Goal: Information Seeking & Learning: Learn about a topic

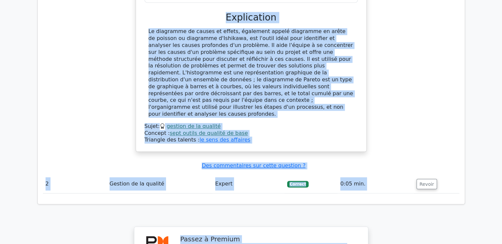
scroll to position [721, 0]
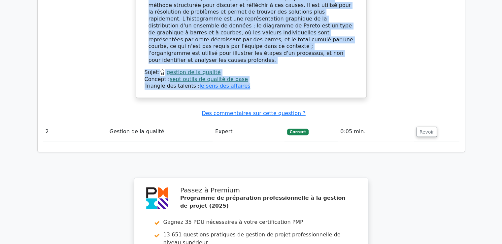
drag, startPoint x: 160, startPoint y: 32, endPoint x: 248, endPoint y: 70, distance: 96.0
copy div "L'équipe projet réfléchit aux causes profondes des problèmes rencontrés afin de…"
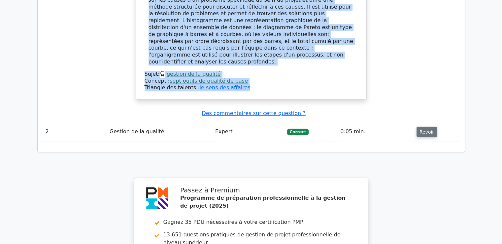
click at [425, 129] on font "Revoir" at bounding box center [427, 131] width 15 height 5
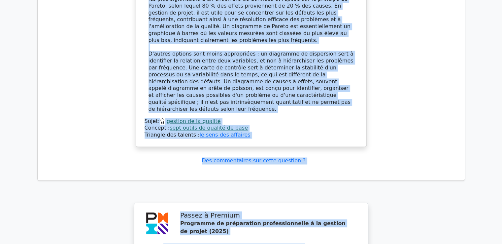
scroll to position [1107, 0]
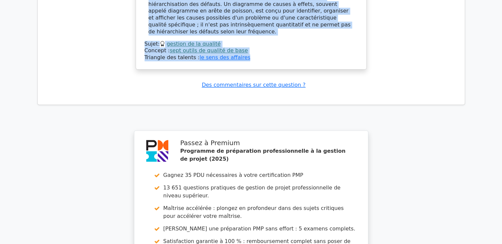
drag, startPoint x: 161, startPoint y: 39, endPoint x: 256, endPoint y: 26, distance: 95.9
copy div "Dans le but de hiérarchiser les défauts par fréquence pour se concentrer sur le…"
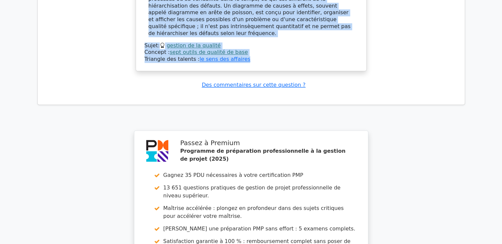
scroll to position [1284, 0]
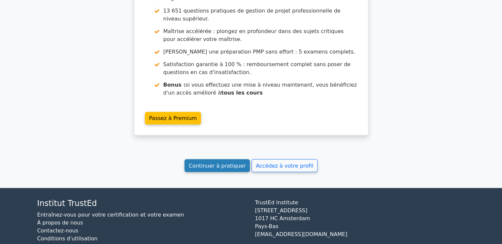
click at [217, 163] on font "Continuer à pratiquer" at bounding box center [217, 166] width 57 height 6
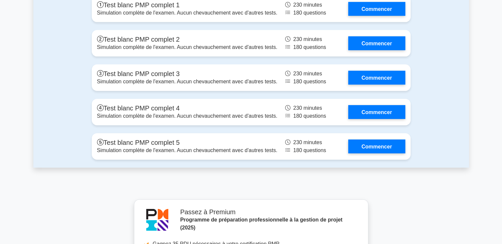
scroll to position [2213, 0]
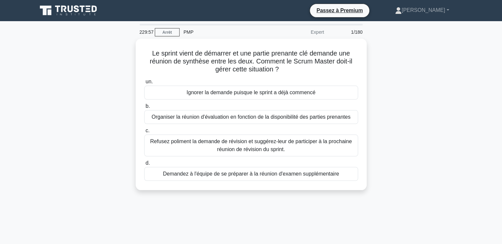
click at [379, 44] on div "Le sprint vient de démarrer et une partie prenante clé demande une réunion de s…" at bounding box center [251, 118] width 436 height 159
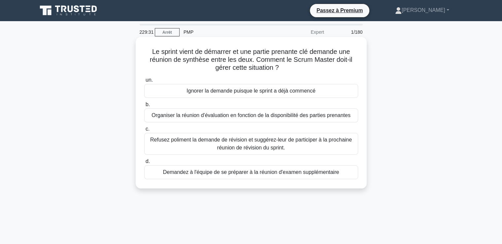
click at [242, 142] on font "Refusez poliment la demande de révision et suggérez-leur de participer à la pro…" at bounding box center [251, 144] width 202 height 14
click at [144, 131] on input "c. Refusez poliment la demande de révision et suggérez-leur de participer à la …" at bounding box center [144, 129] width 0 height 4
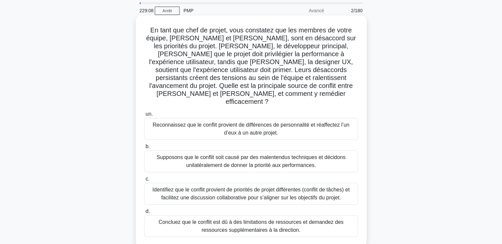
scroll to position [33, 0]
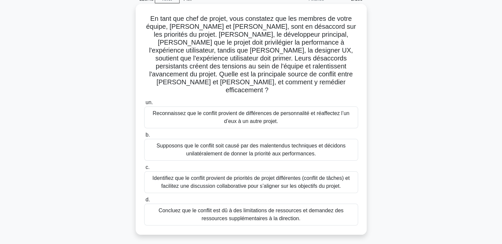
click at [232, 175] on font "Identifiez que le conflit provient de priorités de projet différentes (conflit …" at bounding box center [251, 182] width 197 height 14
click at [144, 165] on input "c. Identifiez que le conflit provient de priorités de projet différentes (confl…" at bounding box center [144, 167] width 0 height 4
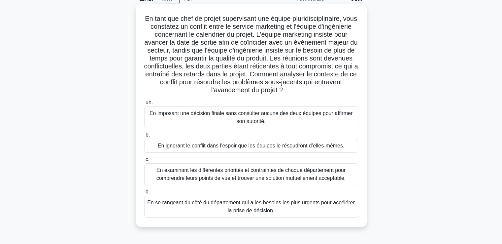
click at [218, 176] on font "En examinant les différentes priorités et contraintes de chaque département pou…" at bounding box center [252, 174] width 190 height 14
click at [144, 162] on input "c. En examinant les différentes priorités et contraintes de chaque département …" at bounding box center [144, 159] width 0 height 4
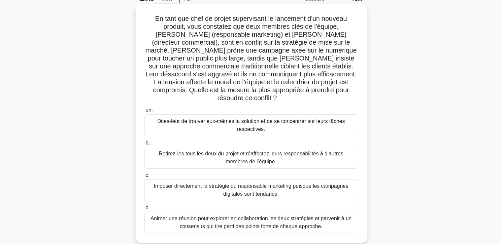
click at [195, 215] on font "Animer une réunion pour explorer en collaboration les deux stratégies et parven…" at bounding box center [251, 222] width 201 height 14
click at [144, 210] on input "d. Animer une réunion pour explorer en collaboration les deux stratégies et par…" at bounding box center [144, 207] width 0 height 4
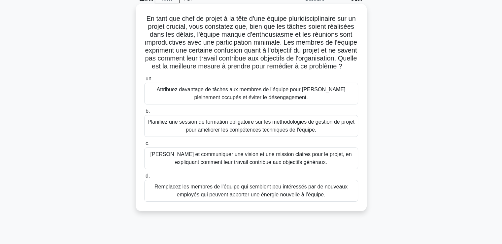
click at [221, 165] on font "[PERSON_NAME] et communiquer une vision et une mission claires pour le projet, …" at bounding box center [251, 158] width 202 height 14
click at [144, 146] on input "c. [PERSON_NAME] et communiquer une vision et une mission claires pour le proje…" at bounding box center [144, 143] width 0 height 4
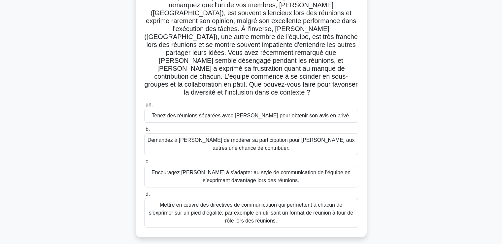
scroll to position [66, 0]
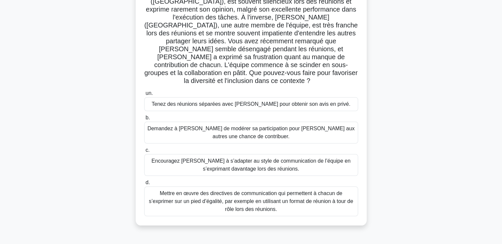
click at [233, 190] on font "Mettre en œuvre des directives de communication qui permettent à chacun de s’ex…" at bounding box center [251, 200] width 204 height 21
click at [144, 182] on input "d. Mettre en œuvre des directives de communication qui permettent à chacun de s…" at bounding box center [144, 182] width 0 height 4
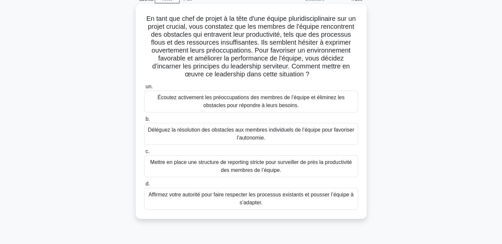
scroll to position [0, 0]
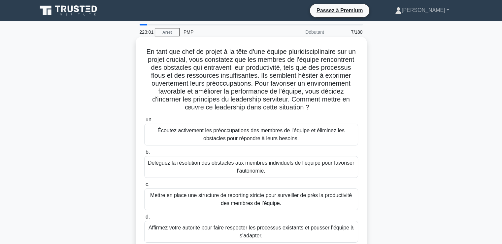
click at [197, 135] on font "Écoutez activement les préoccupations des membres de l’équipe et éliminez les o…" at bounding box center [251, 135] width 208 height 16
click at [144, 122] on input "un. Écoutez activement les préoccupations des membres de l’équipe et éliminez l…" at bounding box center [144, 120] width 0 height 4
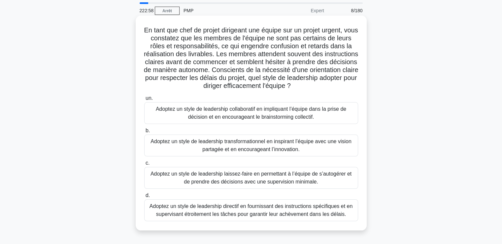
scroll to position [33, 0]
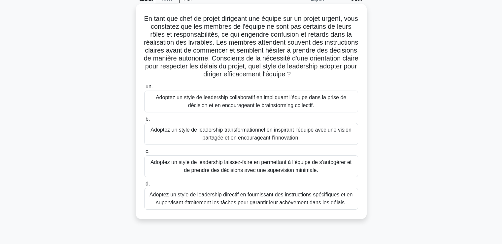
click at [250, 103] on font "Adoptez un style de leadership collaboratif en impliquant l’équipe dans la pris…" at bounding box center [251, 101] width 191 height 14
click at [144, 89] on input "un. Adoptez un style de leadership collaboratif en impliquant l’équipe dans la …" at bounding box center [144, 87] width 0 height 4
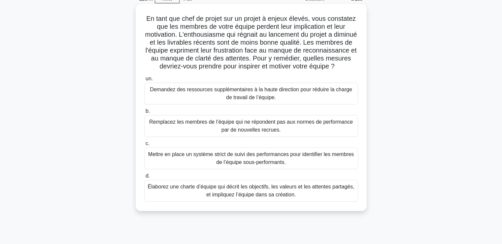
click at [240, 197] on font "Élaborez une charte d’équipe qui décrit les objectifs, les valeurs et les atten…" at bounding box center [251, 191] width 207 height 14
click at [144, 178] on input "d. Élaborez une charte d’équipe qui décrit les objectifs, les valeurs et les at…" at bounding box center [144, 176] width 0 height 4
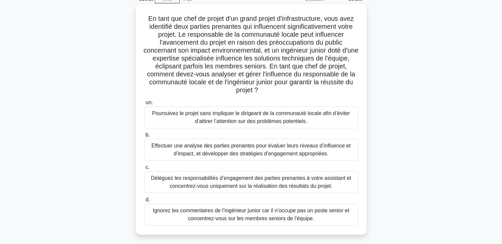
click at [197, 150] on font "Effectuer une analyse des parties prenantes pour évaluer leurs niveaux d’influe…" at bounding box center [252, 150] width 200 height 14
click at [144, 137] on input "b. Effectuer une analyse des parties prenantes pour évaluer leurs niveaux d’inf…" at bounding box center [144, 135] width 0 height 4
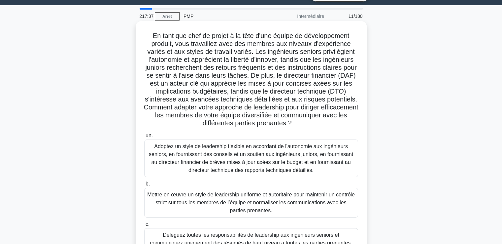
scroll to position [0, 0]
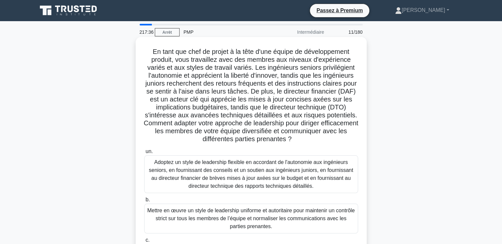
click at [217, 173] on font "Adoptez un style de leadership flexible en accordant de l'autonomie aux ingénie…" at bounding box center [251, 173] width 204 height 29
click at [144, 154] on input "un. Adoptez un style de leadership flexible en accordant de l'autonomie aux ing…" at bounding box center [144, 151] width 0 height 4
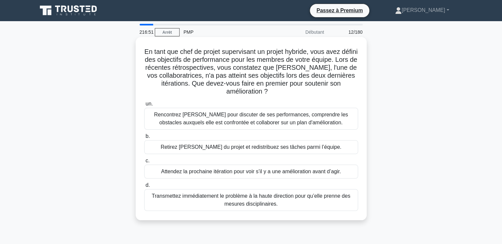
click at [236, 121] on font "Rencontrez [PERSON_NAME] pour discuter de ses performances, comprendre les obst…" at bounding box center [251, 119] width 194 height 14
click at [144, 106] on input "un. Rencontrez [PERSON_NAME] pour discuter de ses performances, comprendre les …" at bounding box center [144, 104] width 0 height 4
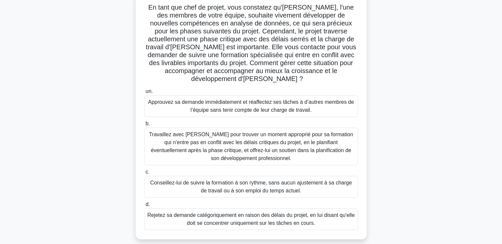
scroll to position [33, 0]
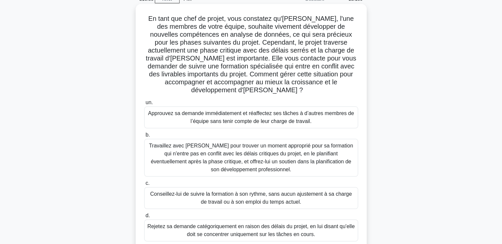
click at [232, 154] on font "Travaillez avec [PERSON_NAME] pour trouver un moment approprié pour sa formatio…" at bounding box center [251, 157] width 204 height 29
click at [144, 137] on input "b. Travaillez avec [PERSON_NAME] pour trouver un moment approprié pour sa forma…" at bounding box center [144, 135] width 0 height 4
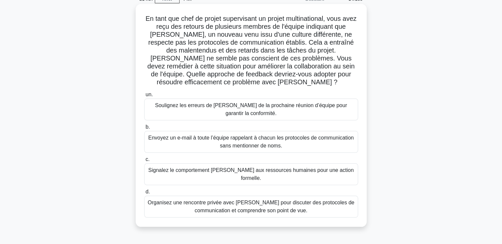
click at [216, 199] on font "Organisez une rencontre privée avec [PERSON_NAME] pour discuter des protocoles …" at bounding box center [251, 207] width 208 height 16
click at [144, 194] on input "d. Organisez une rencontre privée avec [PERSON_NAME] pour discuter des protocol…" at bounding box center [144, 192] width 0 height 4
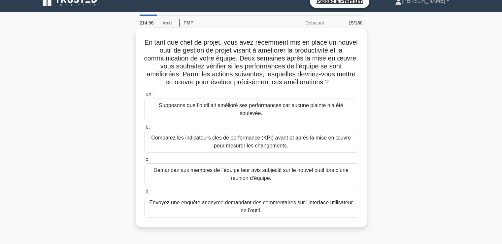
scroll to position [0, 0]
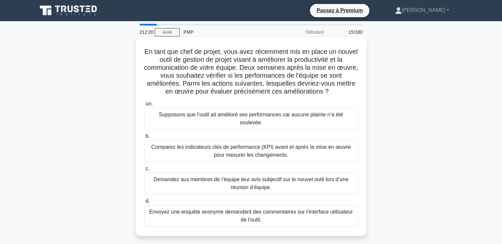
click at [233, 144] on font "Comparez les indicateurs clés de performance (KPI) avant et après la mise en œu…" at bounding box center [251, 151] width 200 height 14
click at [144, 138] on input "b. Comparez les indicateurs clés de performance (KPI) avant et après la mise en…" at bounding box center [144, 136] width 0 height 4
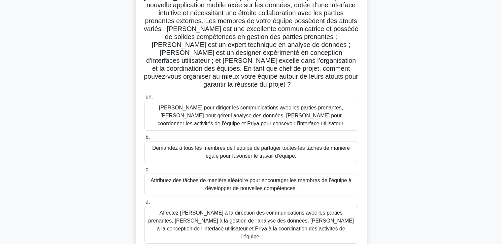
scroll to position [66, 0]
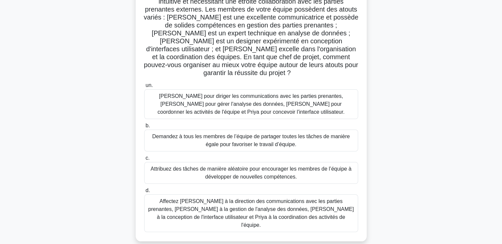
click at [217, 202] on font "Affectez [PERSON_NAME] à la direction des communications avec les parties prena…" at bounding box center [251, 212] width 206 height 29
click at [144, 193] on input "d. Affectez [PERSON_NAME] à la direction des communications avec les parties pr…" at bounding box center [144, 190] width 0 height 4
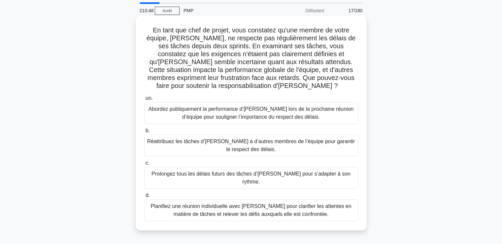
scroll to position [33, 0]
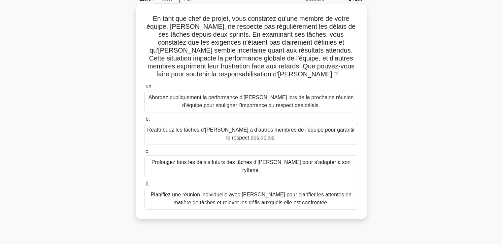
click at [234, 193] on font "Planifiez une réunion individuelle avec [PERSON_NAME] pour clarifier les attent…" at bounding box center [251, 199] width 201 height 14
click at [144, 186] on input "d. Planifiez une réunion individuelle avec [PERSON_NAME] pour clarifier les att…" at bounding box center [144, 184] width 0 height 4
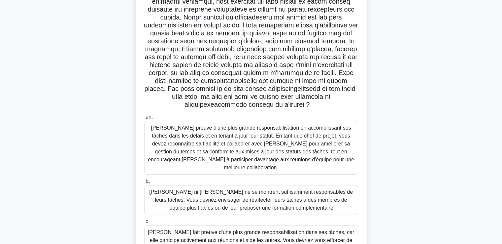
scroll to position [57, 0]
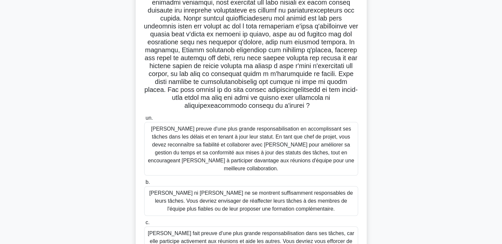
click at [242, 147] on font "[PERSON_NAME] preuve d'une plus grande responsabilisation en accomplissant ses …" at bounding box center [251, 148] width 206 height 45
click at [144, 120] on input "un. [PERSON_NAME] preuve d'une plus grande responsabilisation en accomplissant …" at bounding box center [144, 118] width 0 height 4
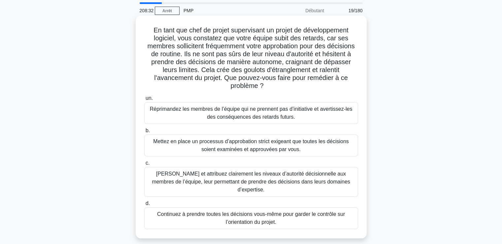
scroll to position [33, 0]
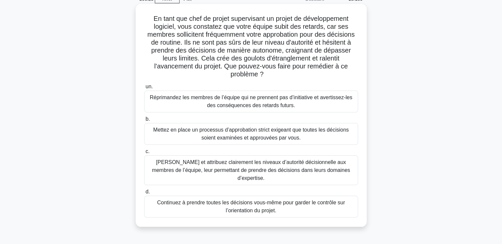
click at [242, 166] on font "[PERSON_NAME] et attribuez clairement les niveaux d’autorité décisionnelle aux …" at bounding box center [251, 170] width 208 height 24
click at [144, 154] on input "c. [PERSON_NAME] et attribuez clairement les niveaux d’autorité décisionnelle a…" at bounding box center [144, 151] width 0 height 4
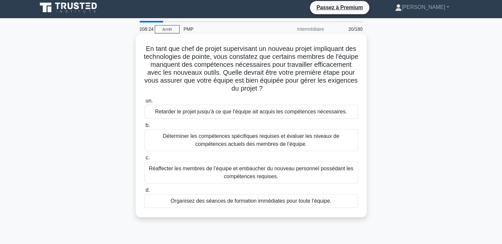
scroll to position [0, 0]
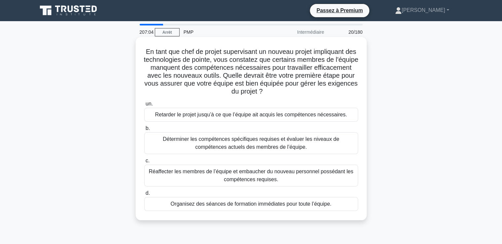
click at [222, 144] on font "Déterminer les compétences spécifiques requises et évaluer les niveaux de compé…" at bounding box center [251, 143] width 177 height 14
click at [144, 130] on input "b. Déterminer les compétences spécifiques requises et évaluer les niveaux de co…" at bounding box center [144, 128] width 0 height 4
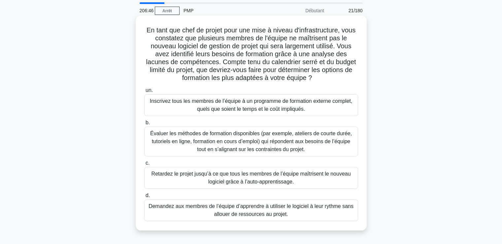
scroll to position [33, 0]
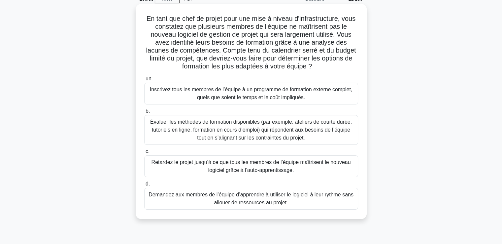
click at [222, 132] on font "Évaluer les méthodes de formation disponibles (par exemple, ateliers de courte …" at bounding box center [251, 129] width 202 height 21
click at [144, 113] on input "b. Évaluer les méthodes de formation disponibles (par exemple, ateliers de cour…" at bounding box center [144, 111] width 0 height 4
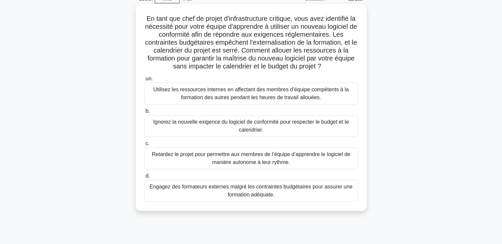
scroll to position [0, 0]
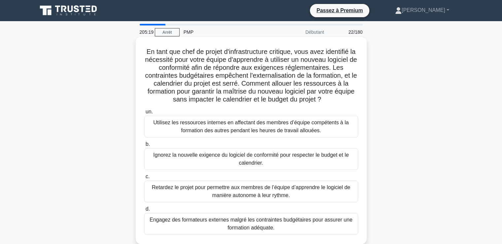
click at [220, 129] on font "Utilisez les ressources internes en affectant des membres d’équipe compétents à…" at bounding box center [251, 127] width 196 height 14
click at [144, 114] on input "un. Utilisez les ressources internes en affectant des membres d’équipe compéten…" at bounding box center [144, 112] width 0 height 4
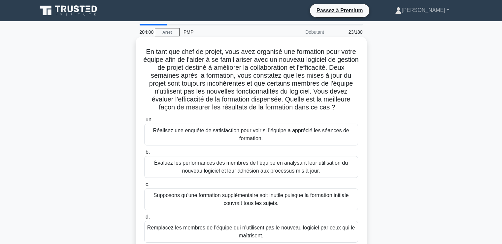
scroll to position [33, 0]
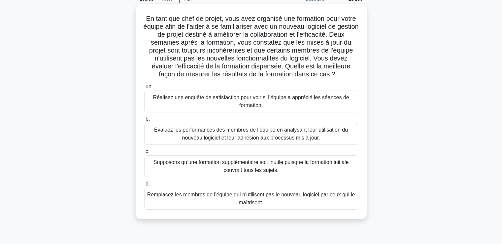
click at [197, 140] on font "Évaluez les performances des membres de l’équipe en analysant leur utilisation …" at bounding box center [251, 134] width 194 height 14
click at [144, 121] on input "b. Évaluez les performances des membres de l’équipe en analysant leur utilisati…" at bounding box center [144, 119] width 0 height 4
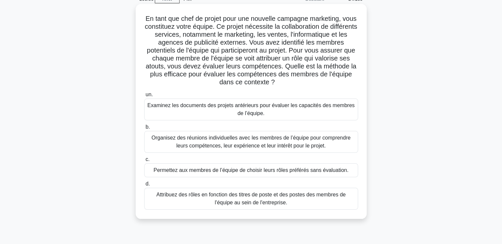
click at [206, 144] on font "Organisez des réunions individuelles avec les membres de l’équipe pour comprend…" at bounding box center [251, 142] width 199 height 14
click at [144, 129] on input "b. Organisez des réunions individuelles avec les membres de l’équipe pour compr…" at bounding box center [144, 127] width 0 height 4
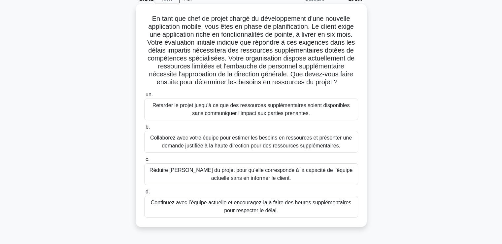
click at [219, 141] on font "Collaborez avec votre équipe pour estimer les besoins en ressources et présente…" at bounding box center [251, 142] width 202 height 14
click at [144, 129] on input "b. Collaborez avec votre équipe pour estimer les besoins en ressources et prése…" at bounding box center [144, 127] width 0 height 4
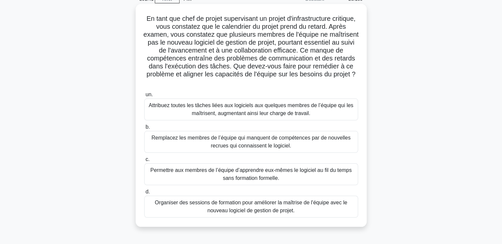
click at [223, 208] on font "Organiser des sessions de formation pour améliorer la maîtrise de l'équipe avec…" at bounding box center [251, 207] width 193 height 14
click at [144, 194] on input "d. Organiser des sessions de formation pour améliorer la maîtrise de l'équipe a…" at bounding box center [144, 192] width 0 height 4
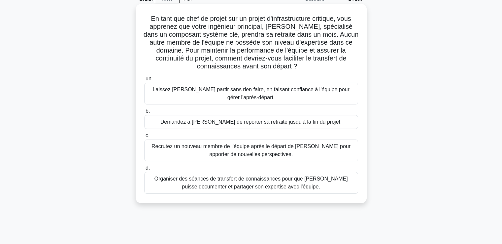
click at [272, 184] on font "Organiser des séances de transfert de connaissances pour que [PERSON_NAME] puis…" at bounding box center [251, 183] width 194 height 14
click at [144, 170] on input "d. Organiser des séances de transfert de connaissances pour que [PERSON_NAME] p…" at bounding box center [144, 168] width 0 height 4
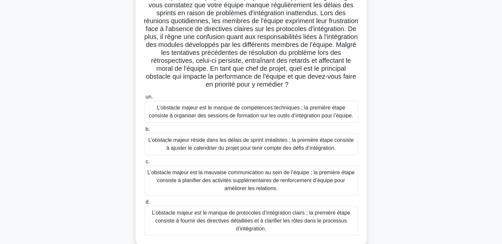
scroll to position [66, 0]
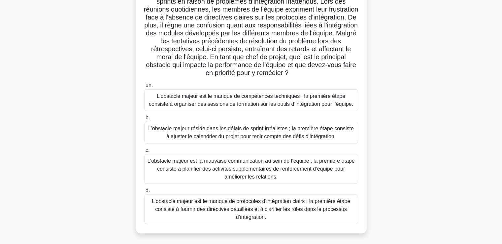
click at [243, 205] on font "L’obstacle majeur est le manque de protocoles d’intégration clairs ; la premièr…" at bounding box center [251, 209] width 208 height 24
click at [144, 193] on input "d. L’obstacle majeur est le manque de protocoles d’intégration clairs ; la prem…" at bounding box center [144, 190] width 0 height 4
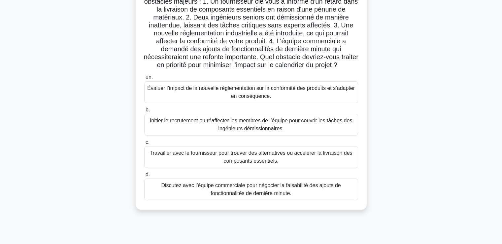
click at [191, 131] on font "Initier le recrutement ou réaffecter les membres de l’équipe pour couvrir les t…" at bounding box center [251, 125] width 203 height 14
click at [144, 112] on input "b. Initier le recrutement ou réaffecter les membres de l’équipe pour couvrir le…" at bounding box center [144, 110] width 0 height 4
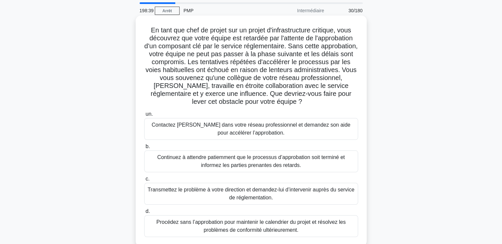
scroll to position [33, 0]
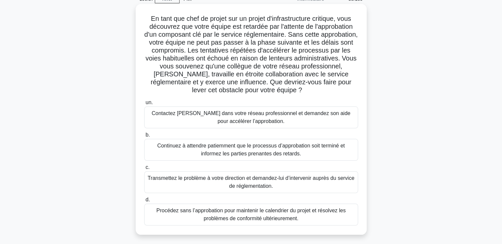
click at [232, 116] on font "Contactez [PERSON_NAME] dans votre réseau professionnel et demandez son aide po…" at bounding box center [251, 117] width 199 height 14
click at [144, 105] on input "un. Contactez [PERSON_NAME] dans votre réseau professionnel et demandez son aid…" at bounding box center [144, 102] width 0 height 4
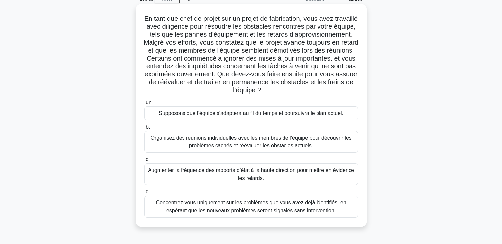
click at [216, 145] on font "Organisez des réunions individuelles avec les membres de l’équipe pour découvri…" at bounding box center [251, 142] width 201 height 14
click at [144, 129] on input "b. Organisez des réunions individuelles avec les membres de l’équipe pour décou…" at bounding box center [144, 127] width 0 height 4
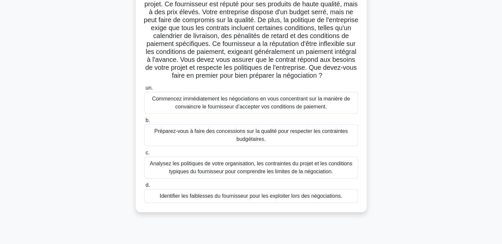
scroll to position [66, 0]
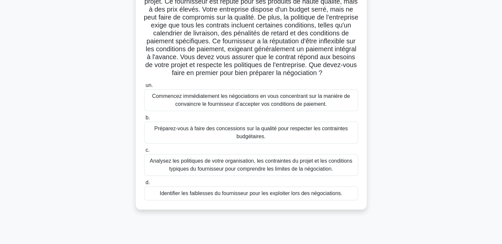
click at [207, 171] on font "Analysez les politiques de votre organisation, les contraintes du projet et les…" at bounding box center [251, 165] width 203 height 14
click at [144, 152] on input "c. Analysez les politiques de votre organisation, les contraintes du projet et …" at bounding box center [144, 150] width 0 height 4
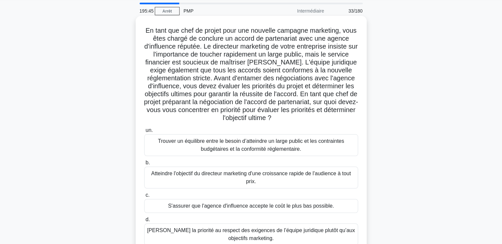
scroll to position [33, 0]
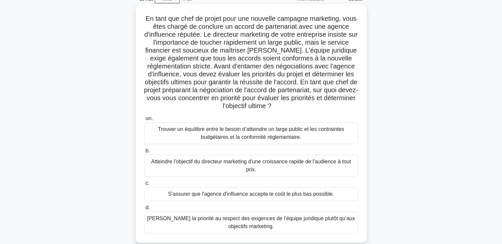
click at [247, 134] on font "Trouver un équilibre entre le besoin d’atteindre un large public et les contrai…" at bounding box center [251, 133] width 186 height 14
click at [144, 121] on input "un. Trouver un équilibre entre le besoin d’atteindre un large public et les con…" at bounding box center [144, 118] width 0 height 4
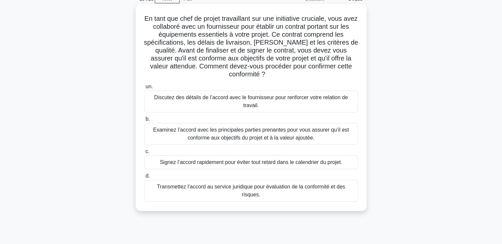
scroll to position [0, 0]
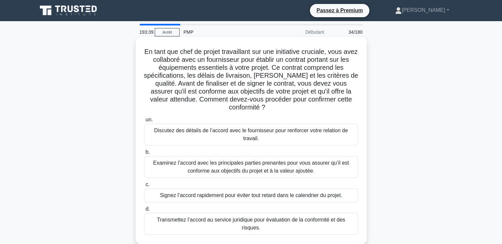
click at [234, 169] on font "Examinez l’accord avec les principales parties prenantes pour vous assurer qu’i…" at bounding box center [251, 167] width 196 height 14
click at [144, 154] on input "b. Examinez l’accord avec les principales parties prenantes pour vous assurer q…" at bounding box center [144, 152] width 0 height 4
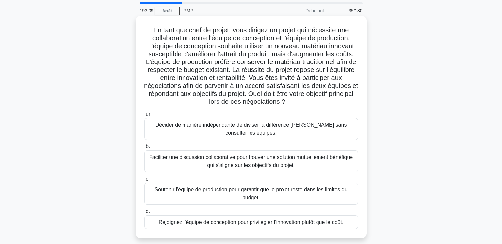
scroll to position [33, 0]
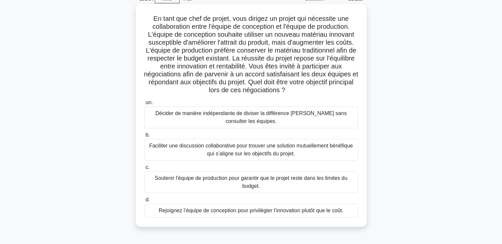
click at [229, 155] on font "Faciliter une discussion collaborative pour trouver une solution mutuellement b…" at bounding box center [251, 150] width 204 height 14
click at [144, 137] on input "b. Faciliter une discussion collaborative pour trouver une solution mutuellemen…" at bounding box center [144, 135] width 0 height 4
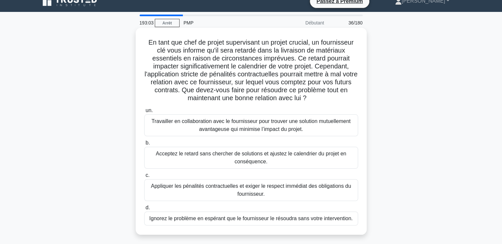
scroll to position [0, 0]
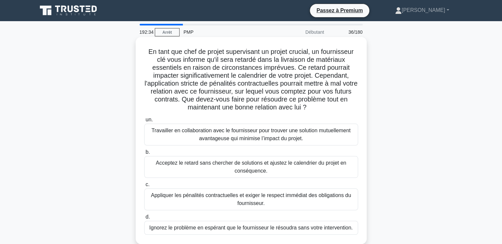
click at [236, 134] on font "Travailler en collaboration avec le fournisseur pour trouver une solution mutue…" at bounding box center [251, 135] width 208 height 16
click at [144, 122] on input "un. Travailler en collaboration avec le fournisseur pour trouver une solution m…" at bounding box center [144, 120] width 0 height 4
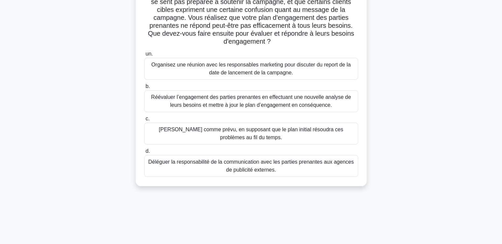
scroll to position [99, 0]
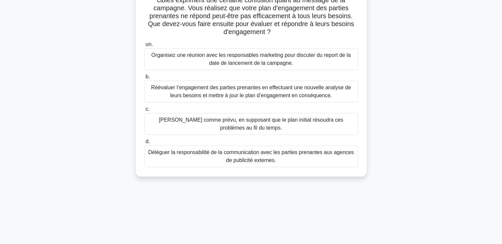
click at [211, 91] on font "Réévaluer l’engagement des parties prenantes en effectuant une nouvelle analyse…" at bounding box center [251, 92] width 200 height 14
click at [144, 79] on input "b. Réévaluer l’engagement des parties prenantes en effectuant une nouvelle anal…" at bounding box center [144, 77] width 0 height 4
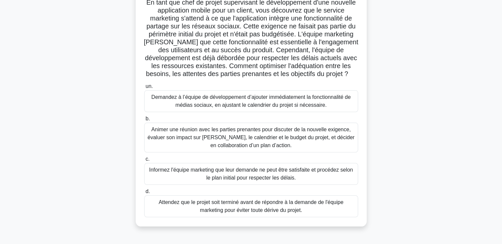
scroll to position [66, 0]
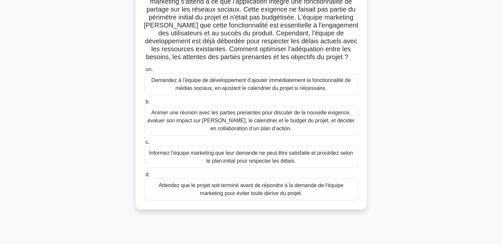
click at [244, 128] on font "Animer une réunion avec les parties prenantes pour discuter de la nouvelle exig…" at bounding box center [251, 120] width 207 height 21
click at [144, 104] on input "b. Animer une réunion avec les parties prenantes pour discuter de la nouvelle e…" at bounding box center [144, 102] width 0 height 4
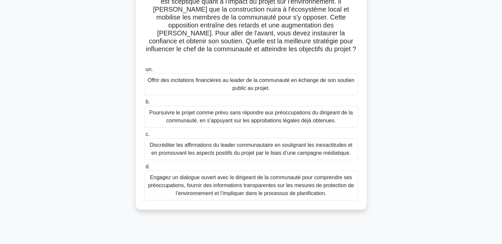
click at [222, 173] on font "Engagez un dialogue ouvert avec le dirigeant de la communauté pour comprendre s…" at bounding box center [251, 185] width 208 height 24
click at [144, 169] on input "d. Engagez un dialogue ouvert avec le dirigeant de la communauté pour comprendr…" at bounding box center [144, 167] width 0 height 4
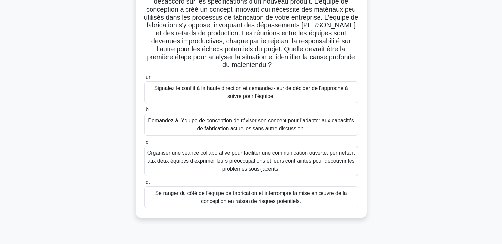
click at [226, 156] on font "Organiser une séance collaborative pour faciliter une communication ouverte, pe…" at bounding box center [251, 160] width 208 height 21
click at [144, 144] on input "c. Organiser une séance collaborative pour faciliter une communication ouverte,…" at bounding box center [144, 142] width 0 height 4
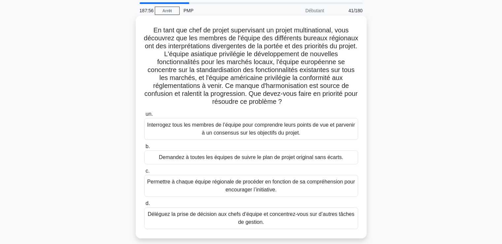
scroll to position [33, 0]
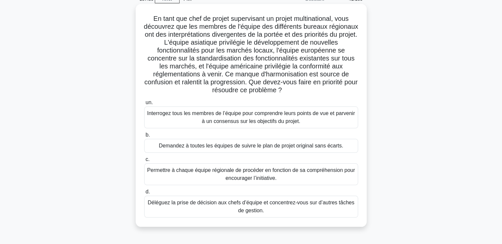
click at [226, 119] on font "Interrogez tous les membres de l’équipe pour comprendre leurs points de vue et …" at bounding box center [251, 117] width 208 height 14
click at [144, 105] on input "un. Interrogez tous les membres de l’équipe pour comprendre leurs points de vue…" at bounding box center [144, 102] width 0 height 4
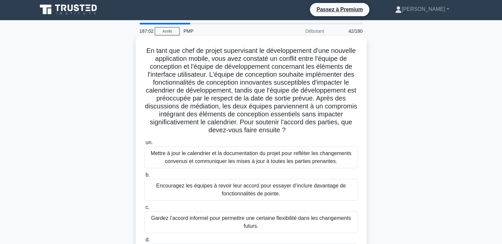
scroll to position [0, 0]
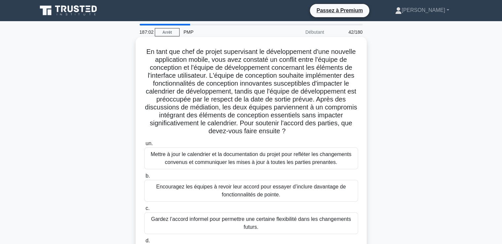
click at [230, 160] on font "Mettre à jour le calendrier et la documentation du projet pour refléter les cha…" at bounding box center [251, 158] width 201 height 14
click at [144, 146] on input "un. Mettre à jour le calendrier et la documentation du projet pour refléter les…" at bounding box center [144, 143] width 0 height 4
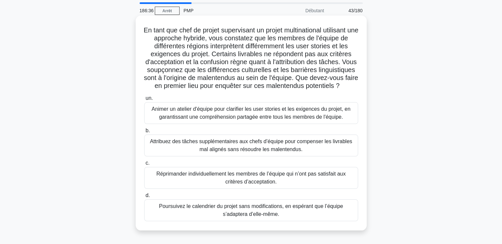
scroll to position [33, 0]
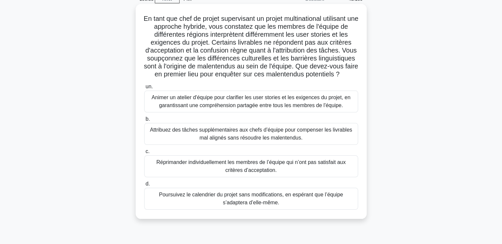
click at [234, 108] on font "Animer un atelier d'équipe pour clarifier les user stories et les exigences du …" at bounding box center [251, 101] width 199 height 14
click at [144, 89] on input "un. Animer un atelier d'équipe pour clarifier les user stories et les exigences…" at bounding box center [144, 87] width 0 height 4
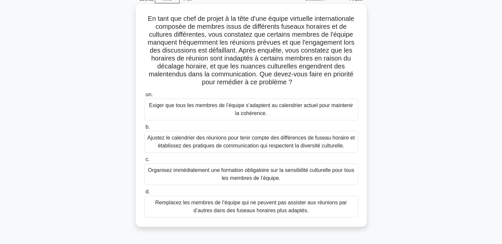
click at [238, 146] on font "Ajustez le calendrier des réunions pour tenir compte des différences de fuseau …" at bounding box center [251, 142] width 208 height 14
click at [144, 129] on input "b. Ajustez le calendrier des réunions pour tenir compte des différences de fuse…" at bounding box center [144, 127] width 0 height 4
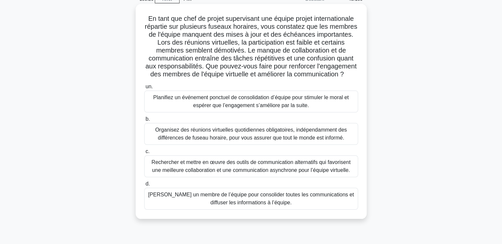
click at [234, 173] on font "Rechercher et mettre en œuvre des outils de communication alternatifs qui favor…" at bounding box center [251, 166] width 199 height 14
click at [144, 154] on input "c. Rechercher et mettre en œuvre des outils de communication alternatifs qui fa…" at bounding box center [144, 151] width 0 height 4
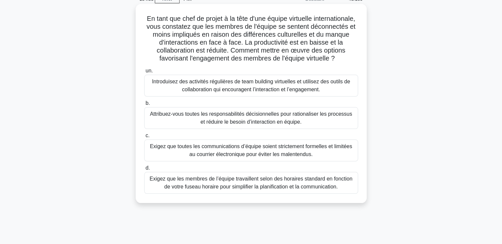
click at [252, 89] on font "Introduisez des activités régulières de team building virtuelles et utilisez de…" at bounding box center [251, 86] width 198 height 14
click at [144, 73] on input "un. Introduisez des activités régulières de team building virtuelles et utilise…" at bounding box center [144, 71] width 0 height 4
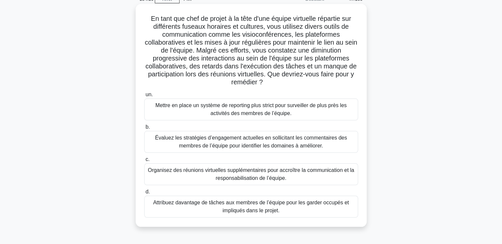
click at [205, 144] on font "Évaluez les stratégies d’engagement actuelles en sollicitant les commentaires d…" at bounding box center [251, 142] width 192 height 14
click at [144, 129] on input "b. Évaluez les stratégies d’engagement actuelles en sollicitant les commentaire…" at bounding box center [144, 127] width 0 height 4
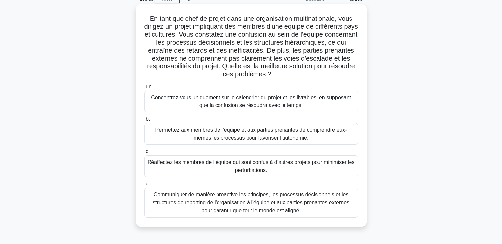
click at [202, 203] on font "Communiquer de manière proactive les principes, les processus décisionnels et l…" at bounding box center [251, 202] width 197 height 21
click at [144, 186] on input "d. Communiquer de manière proactive les principes, les processus décisionnels e…" at bounding box center [144, 184] width 0 height 4
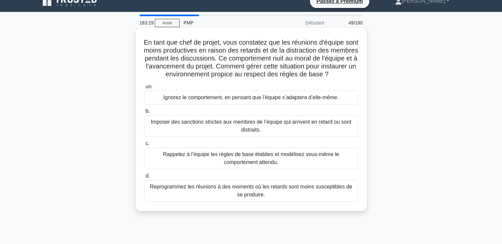
scroll to position [0, 0]
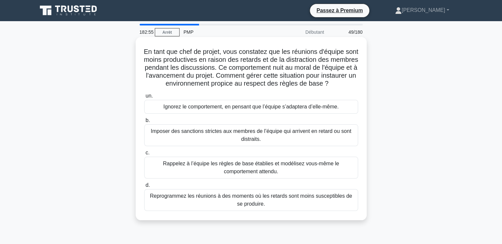
click at [221, 175] on font "Rappelez à l’équipe les règles de base établies et modélisez vous-même le compo…" at bounding box center [251, 168] width 208 height 16
click at [144, 155] on input "c. Rappelez à l’équipe les règles de base établies et modélisez vous-même le co…" at bounding box center [144, 153] width 0 height 4
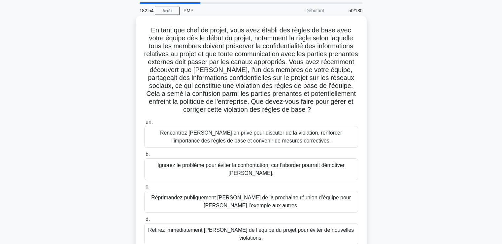
scroll to position [33, 0]
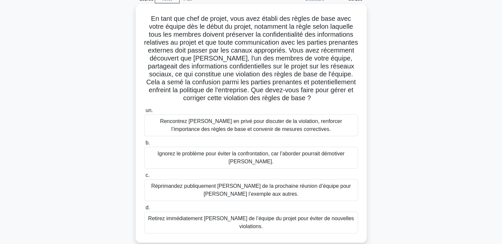
click at [229, 125] on font "Rencontrez [PERSON_NAME] en privé pour discuter de la violation, renforcer l’im…" at bounding box center [251, 125] width 182 height 14
click at [144, 113] on input "un. Rencontrez [PERSON_NAME] en privé pour discuter de la violation, renforcer …" at bounding box center [144, 110] width 0 height 4
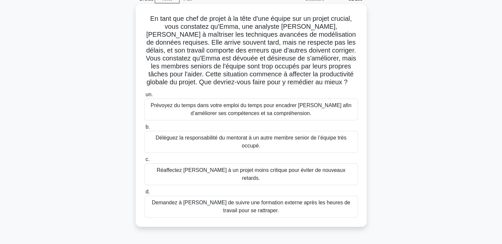
click at [275, 111] on font "Prévoyez du temps dans votre emploi du temps pour encadrer [PERSON_NAME] afin d…" at bounding box center [251, 109] width 201 height 14
click at [144, 97] on input "un. Prévoyez du temps dans votre emploi du temps pour encadrer [PERSON_NAME] af…" at bounding box center [144, 94] width 0 height 4
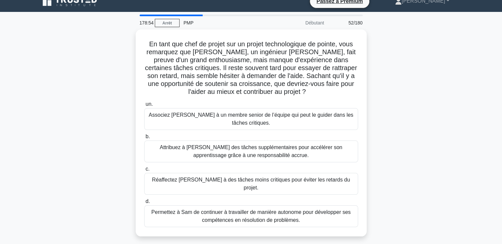
scroll to position [0, 0]
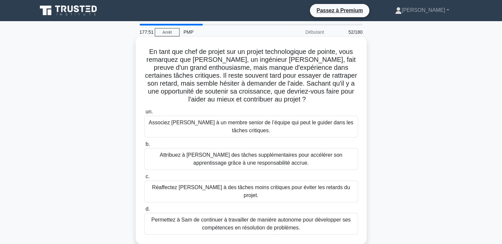
click at [250, 127] on font "Associez [PERSON_NAME] à un membre senior de l’équipe qui peut le guider dans l…" at bounding box center [251, 127] width 208 height 16
click at [144, 114] on input "un. Associez [PERSON_NAME] à un membre senior de l’équipe qui peut le guider da…" at bounding box center [144, 112] width 0 height 4
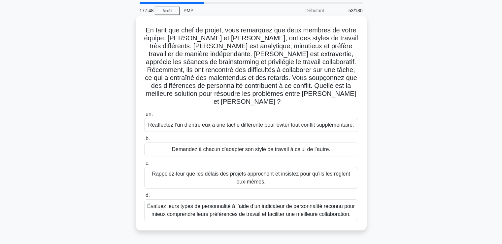
scroll to position [33, 0]
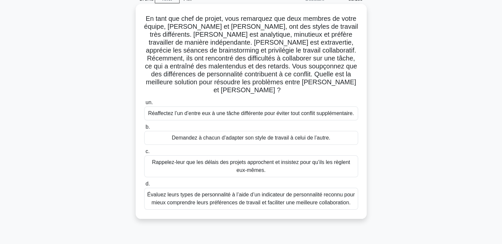
click at [218, 192] on font "Évaluez leurs types de personnalité à l’aide d’un indicateur de personnalité re…" at bounding box center [251, 199] width 208 height 14
click at [144, 186] on input "d. Évaluez leurs types de personnalité à l’aide d’un indicateur de personnalité…" at bounding box center [144, 184] width 0 height 4
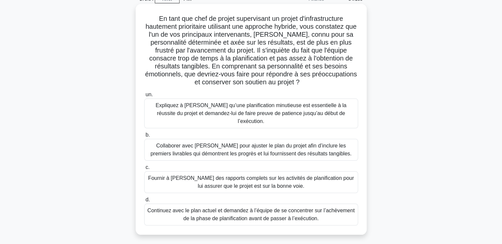
click at [245, 117] on font "Expliquez à [PERSON_NAME] qu’une planification minutieuse est essentielle à la …" at bounding box center [251, 112] width 191 height 21
click at [144, 97] on input "un. Expliquez à [PERSON_NAME] qu’une planification minutieuse est essentielle à…" at bounding box center [144, 94] width 0 height 4
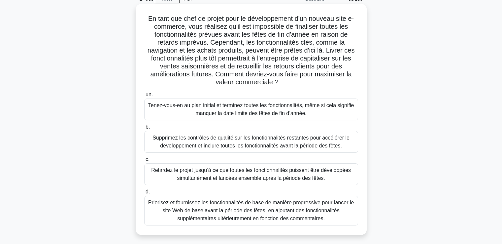
scroll to position [66, 0]
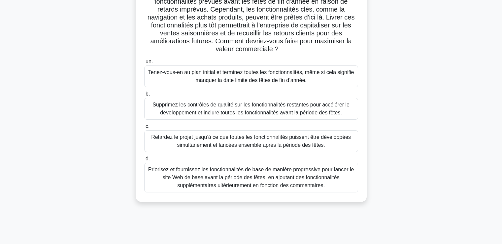
click at [227, 177] on font "Priorisez et fournissez les fonctionnalités de base de manière progressive pour…" at bounding box center [251, 176] width 206 height 21
click at [144, 161] on input "d. Priorisez et fournissez les fonctionnalités de base de manière progressive p…" at bounding box center [144, 159] width 0 height 4
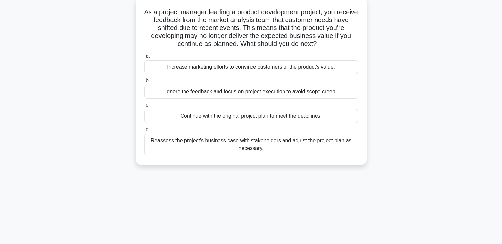
scroll to position [0, 0]
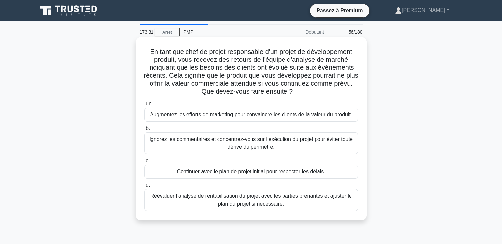
click at [228, 201] on font "Réévaluer l’analyse de rentabilisation du projet avec les parties prenantes et …" at bounding box center [251, 200] width 202 height 14
click at [144, 187] on input "d. Réévaluer l’analyse de rentabilisation du projet avec les parties prenantes …" at bounding box center [144, 185] width 0 height 4
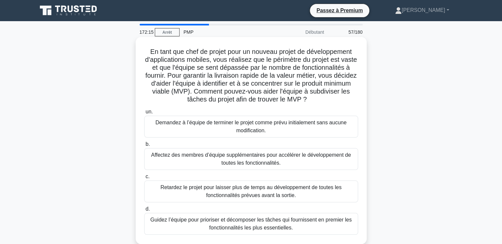
scroll to position [33, 0]
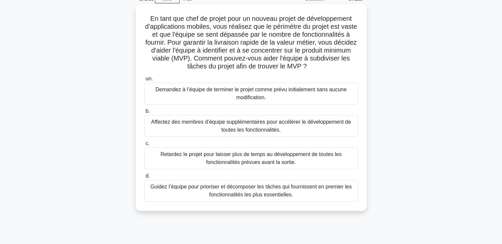
click at [247, 189] on font "Guidez l’équipe pour prioriser et décomposer les tâches qui fournissent en prem…" at bounding box center [251, 191] width 202 height 14
click at [144, 178] on input "[PERSON_NAME] l’équipe pour prioriser et décomposer les tâches qui fournissent …" at bounding box center [144, 176] width 0 height 4
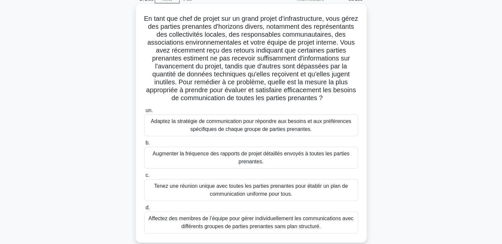
click at [207, 132] on font "Adaptez la stratégie de communication pour répondre aux besoins et aux préféren…" at bounding box center [251, 125] width 201 height 14
click at [144, 113] on input "un. Adaptez la stratégie de communication pour répondre aux besoins et aux préf…" at bounding box center [144, 110] width 0 height 4
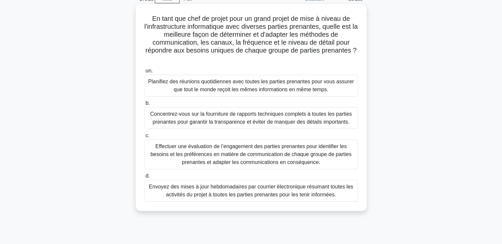
click at [243, 156] on font "Effectuer une évaluation de l’engagement des parties prenantes pour identifier …" at bounding box center [251, 153] width 201 height 21
click at [144, 138] on input "c. Effectuer une évaluation de l’engagement des parties prenantes pour identifi…" at bounding box center [144, 135] width 0 height 4
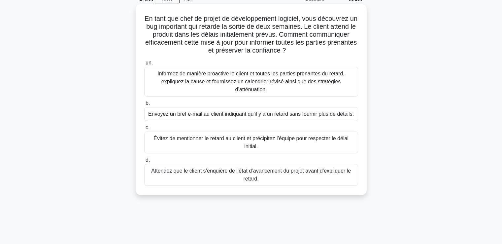
click at [222, 81] on font "Informez de manière proactive le client et toutes les parties prenantes du reta…" at bounding box center [251, 81] width 187 height 21
click at [144, 65] on input "un. Informez de manière proactive le client et toutes les parties prenantes du …" at bounding box center [144, 63] width 0 height 4
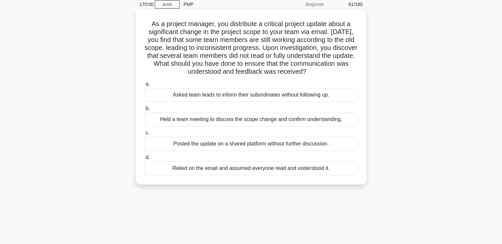
scroll to position [0, 0]
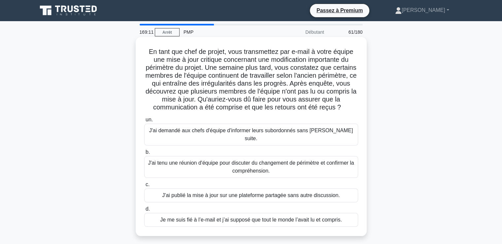
click at [261, 162] on font "J'ai tenu une réunion d'équipe pour discuter du changement de périmètre et conf…" at bounding box center [251, 167] width 206 height 14
click at [144, 154] on input "b. J'ai tenu une réunion d'équipe pour discuter du changement de périmètre et c…" at bounding box center [144, 152] width 0 height 4
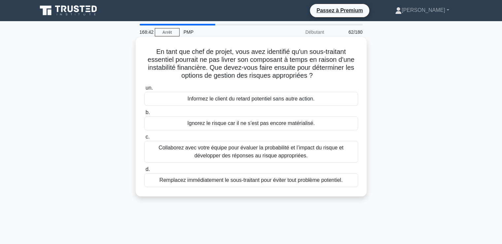
click at [248, 148] on font "Collaborez avec votre équipe pour évaluer la probabilité et l’impact du risque …" at bounding box center [251, 152] width 185 height 14
click at [144, 139] on input "c. Collaborez avec votre équipe pour évaluer la probabilité et l’impact du risq…" at bounding box center [144, 137] width 0 height 4
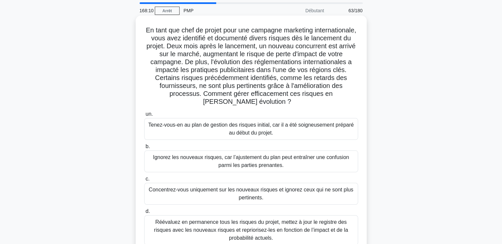
scroll to position [33, 0]
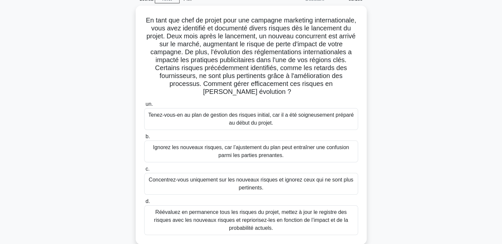
click at [240, 223] on font "Réévaluez en permanence tous les risques du projet, mettez à jour le registre d…" at bounding box center [251, 220] width 208 height 24
click at [144, 203] on input "d. Réévaluez en permanence tous les risques du projet, mettez à jour le registr…" at bounding box center [144, 201] width 0 height 4
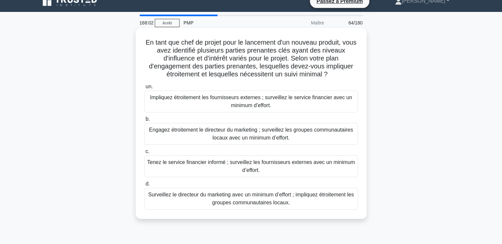
scroll to position [0, 0]
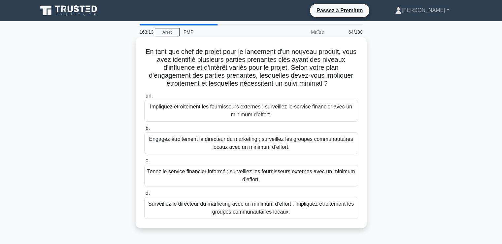
click at [250, 207] on font "Surveillez le directeur du marketing avec un minimum d’effort ; impliquez étroi…" at bounding box center [251, 208] width 208 height 16
click at [144, 195] on input "d. Surveillez le directeur du marketing avec un minimum d’effort ; impliquez ét…" at bounding box center [144, 193] width 0 height 4
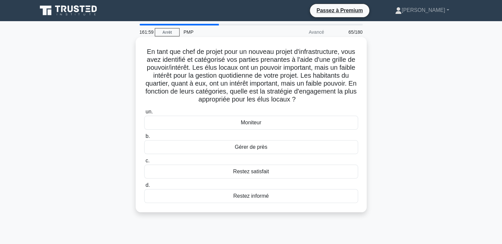
click at [257, 172] on font "Restez satisfait" at bounding box center [251, 171] width 36 height 6
click at [144, 163] on input "c. Restez satisfait" at bounding box center [144, 161] width 0 height 4
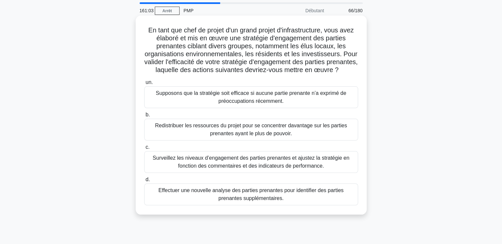
scroll to position [33, 0]
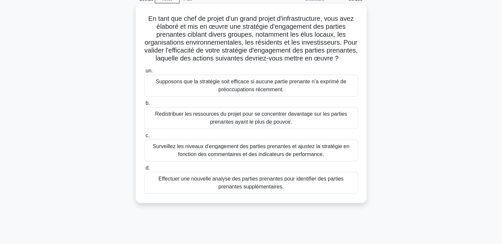
click at [233, 157] on font "Surveillez les niveaux d’engagement des parties prenantes et ajustez la stratég…" at bounding box center [251, 150] width 197 height 14
click at [144, 138] on input "c. Surveillez les niveaux d’engagement des parties prenantes et ajustez la stra…" at bounding box center [144, 135] width 0 height 4
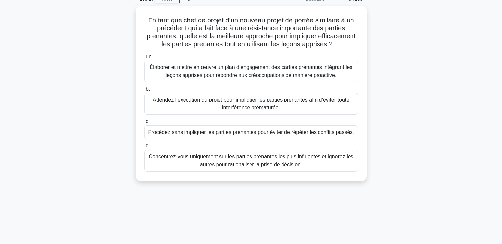
scroll to position [0, 0]
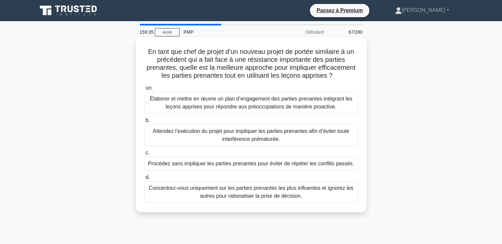
click at [232, 109] on font "Élaborer et mettre en œuvre un plan d’engagement des parties prenantes intégran…" at bounding box center [251, 103] width 203 height 14
click at [144, 90] on input "un. [PERSON_NAME] et mettre en œuvre un plan d’engagement des parties prenantes…" at bounding box center [144, 88] width 0 height 4
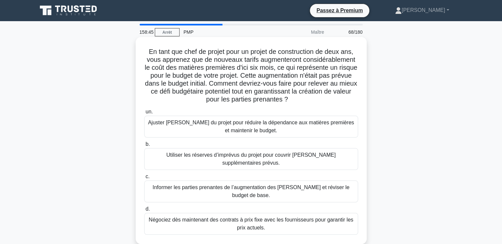
click at [252, 217] on font "Négociez dès maintenant des contrats à prix fixe avec les fournisseurs pour gar…" at bounding box center [251, 224] width 205 height 14
click at [144, 211] on input "d. Négociez dès maintenant des contrats à prix fixe avec les fournisseurs pour …" at bounding box center [144, 209] width 0 height 4
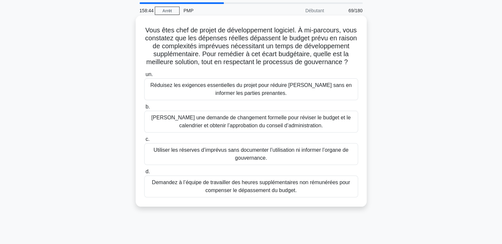
scroll to position [33, 0]
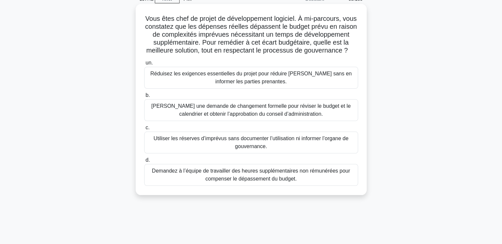
click at [239, 117] on font "[PERSON_NAME] une demande de changement formelle pour réviser le budget et le c…" at bounding box center [252, 110] width 200 height 14
click at [144, 97] on input "b. [PERSON_NAME] une demande de changement formelle pour réviser le budget et l…" at bounding box center [144, 95] width 0 height 4
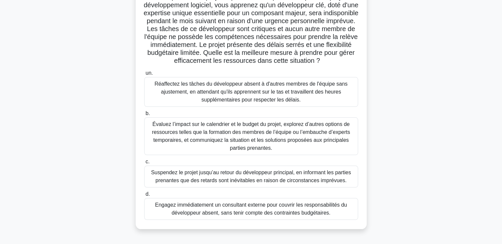
scroll to position [66, 0]
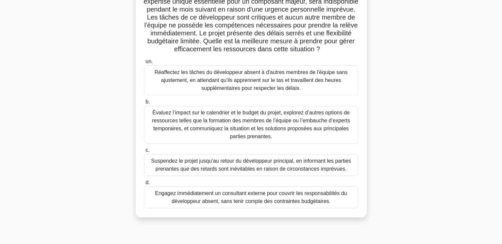
click at [221, 132] on font "Évaluez l’impact sur le calendrier et le budget du projet, explorez d’autres op…" at bounding box center [251, 125] width 208 height 32
click at [144, 104] on input "b. Évaluez l’impact sur le calendrier et le budget du projet, explorez d’autres…" at bounding box center [144, 102] width 0 height 4
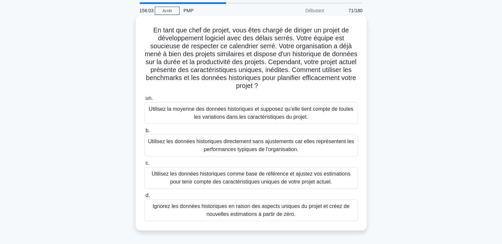
scroll to position [33, 0]
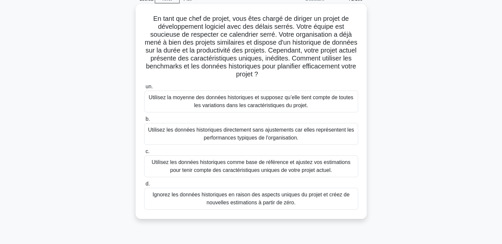
click at [221, 166] on font "Utilisez les données historiques comme base de référence et ajustez vos estimat…" at bounding box center [251, 166] width 208 height 16
click at [144, 154] on input "c. Utilisez les données historiques comme base de référence et ajustez vos esti…" at bounding box center [144, 151] width 0 height 4
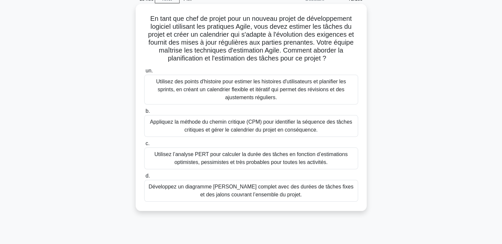
scroll to position [0, 0]
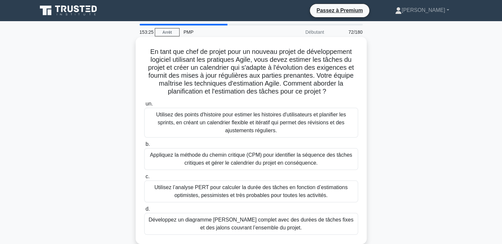
click at [266, 124] on font "Utilisez des points d'histoire pour estimer les histoires d'utilisateurs et pla…" at bounding box center [251, 122] width 190 height 21
click at [144, 106] on input "un. Utilisez des points d'histoire pour estimer les histoires d'utilisateurs et…" at bounding box center [144, 104] width 0 height 4
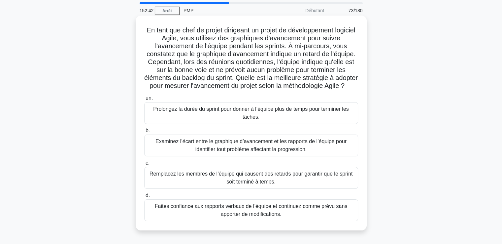
scroll to position [33, 0]
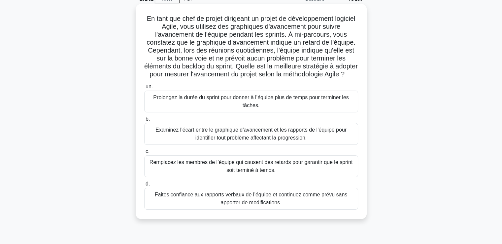
click at [243, 140] on font "Examinez l’écart entre le graphique d’avancement et les rapports de l’équipe po…" at bounding box center [251, 134] width 191 height 14
click at [144, 121] on input "b. Examinez l’écart entre le graphique d’avancement et les rapports de l’équipe…" at bounding box center [144, 119] width 0 height 4
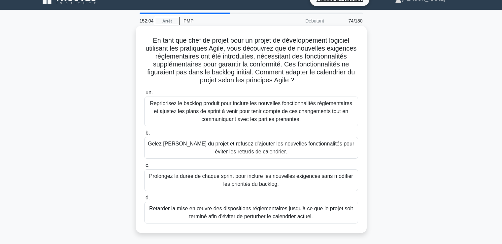
scroll to position [0, 0]
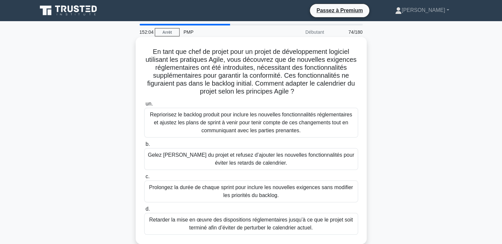
click at [217, 120] on font "Repriorisez le backlog produit pour inclure les nouvelles fonctionnalités régle…" at bounding box center [251, 122] width 203 height 21
click at [144, 106] on input "un. Repriorisez le backlog produit pour inclure les nouvelles fonctionnalités r…" at bounding box center [144, 104] width 0 height 4
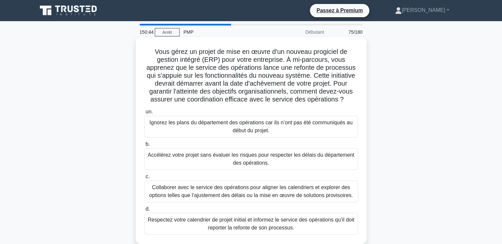
click at [211, 193] on font "Collaborer avec le service des opérations pour aligner les calendriers et explo…" at bounding box center [251, 191] width 204 height 14
click at [144, 179] on input "c. Collaborer avec le service des opérations pour aligner les calendriers et ex…" at bounding box center [144, 176] width 0 height 4
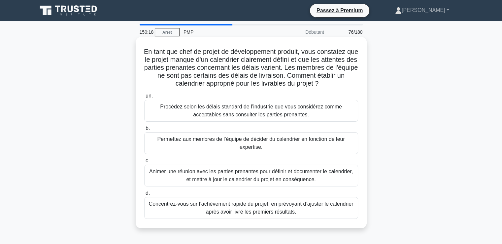
click at [251, 182] on font "Animer une réunion avec les parties prenantes pour définir et documenter le cal…" at bounding box center [251, 175] width 204 height 14
click at [144, 163] on input "c. Animer une réunion avec les parties prenantes pour définir et documenter le …" at bounding box center [144, 161] width 0 height 4
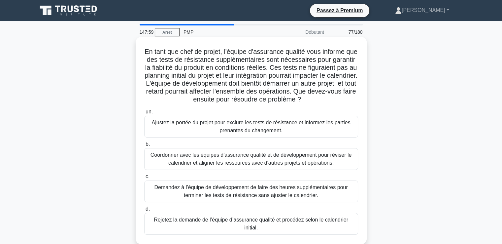
scroll to position [33, 0]
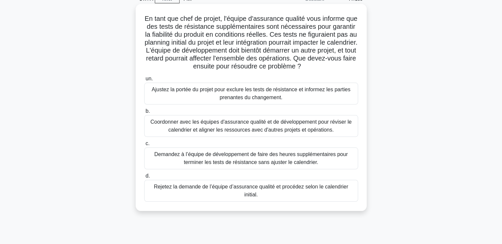
click at [236, 165] on font "Demandez à l’équipe de développement de faire des heures supplémentaires pour t…" at bounding box center [251, 158] width 194 height 14
click at [144, 146] on input "c. Demandez à l’équipe de développement de faire des heures supplémentaires pou…" at bounding box center [144, 143] width 0 height 4
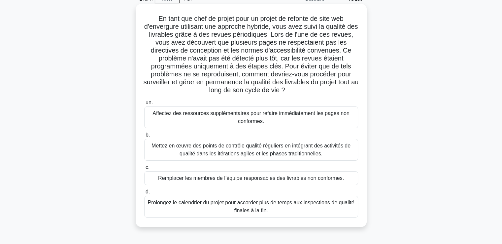
click at [187, 150] on font "Mettez en œuvre des points de contrôle qualité réguliers en intégrant des activ…" at bounding box center [251, 150] width 208 height 16
click at [144, 137] on input "b. Mettez en œuvre des points de contrôle qualité réguliers en intégrant des ac…" at bounding box center [144, 135] width 0 height 4
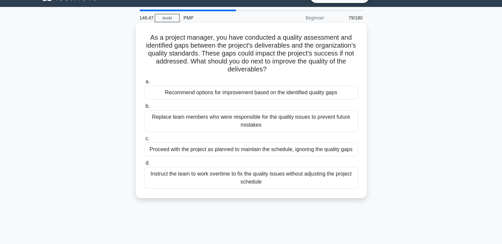
scroll to position [0, 0]
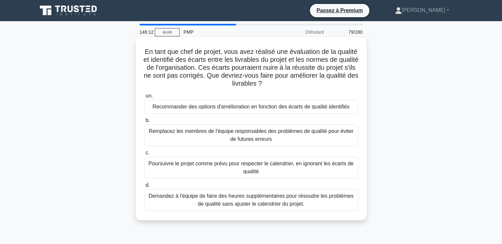
click at [234, 106] on font "Recommander des options d'amélioration en fonction des écarts de qualité identi…" at bounding box center [251, 107] width 197 height 6
click at [144, 98] on input "un. Recommander des options d'amélioration en fonction des écarts de qualité id…" at bounding box center [144, 96] width 0 height 4
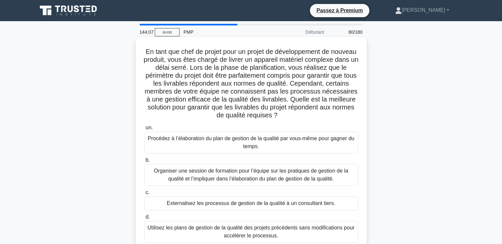
scroll to position [33, 0]
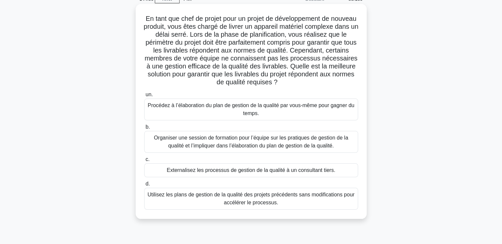
click at [240, 141] on font "Organiser une session de formation pour l’équipe sur les pratiques de gestion d…" at bounding box center [251, 142] width 195 height 14
click at [144, 129] on input "b. Organiser une session de formation pour l’équipe sur les pratiques de gestio…" at bounding box center [144, 127] width 0 height 4
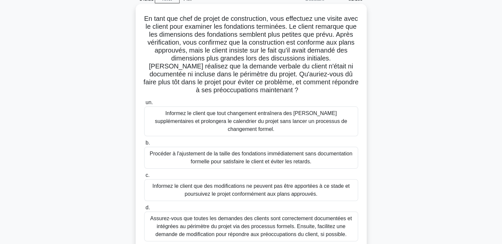
click at [206, 218] on font "Assurez-vous que toutes les demandes des clients sont correctement documentées …" at bounding box center [251, 225] width 202 height 21
click at [144, 210] on input "d. Assurez-vous que toutes les demandes des clients sont correctement documenté…" at bounding box center [144, 207] width 0 height 4
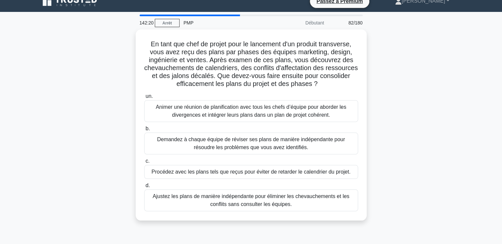
scroll to position [0, 0]
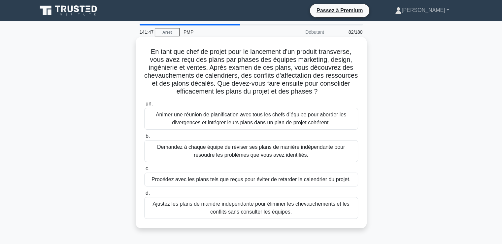
click at [255, 119] on font "Animer une réunion de planification avec tous les chefs d’équipe pour aborder l…" at bounding box center [251, 119] width 208 height 16
click at [144, 106] on input "un. Animer une réunion de planification avec tous les chefs d’équipe pour abord…" at bounding box center [144, 104] width 0 height 4
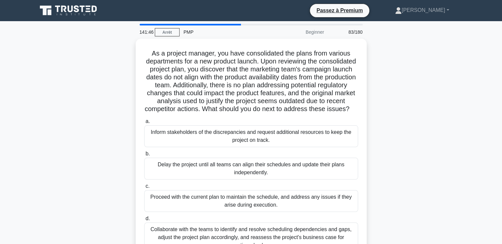
scroll to position [33, 0]
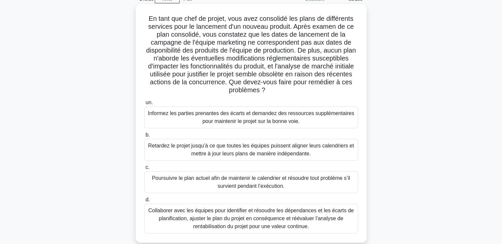
click at [256, 222] on font "Collaborer avec les équipes pour identifier et résoudre les dépendances et les …" at bounding box center [251, 218] width 208 height 24
click at [144, 202] on input "d. Collaborer avec les équipes pour identifier et résoudre les dépendances et l…" at bounding box center [144, 200] width 0 height 4
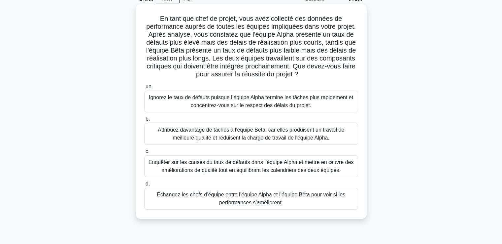
click at [205, 169] on font "Enquêter sur les causes du taux de défauts dans l’équipe Alpha et mettre en œuv…" at bounding box center [251, 166] width 205 height 14
click at [144, 154] on input "c. Enquêter sur les causes du taux de défauts dans l’équipe Alpha et mettre en …" at bounding box center [144, 151] width 0 height 4
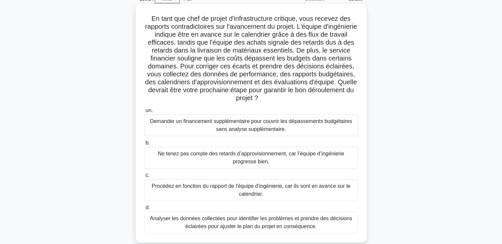
click at [242, 222] on font "Analyser les données collectées pour identifier les problèmes et prendre des dé…" at bounding box center [251, 222] width 203 height 14
click at [144, 210] on input "d. Analyser les données collectées pour identifier les problèmes et prendre des…" at bounding box center [144, 207] width 0 height 4
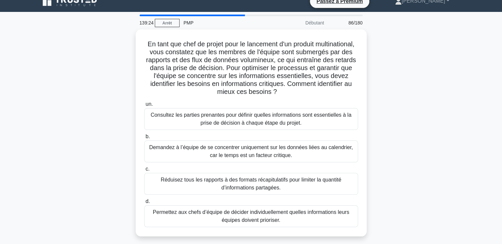
scroll to position [0, 0]
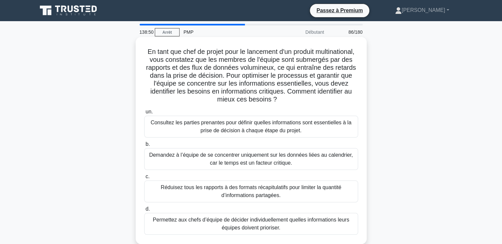
click at [246, 128] on font "Consultez les parties prenantes pour définir quelles informations sont essentie…" at bounding box center [251, 127] width 201 height 14
click at [144, 114] on input "un. Consultez les parties prenantes pour définir quelles informations sont esse…" at bounding box center [144, 112] width 0 height 4
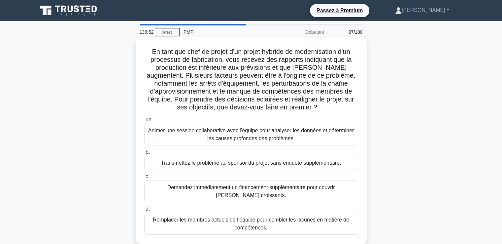
click at [239, 138] on font "Animer une session collaborative avec l’équipe pour analyser les données et dét…" at bounding box center [251, 135] width 206 height 14
click at [144, 122] on input "un. Animer une session collaborative avec l’équipe pour analyser les données et…" at bounding box center [144, 120] width 0 height 4
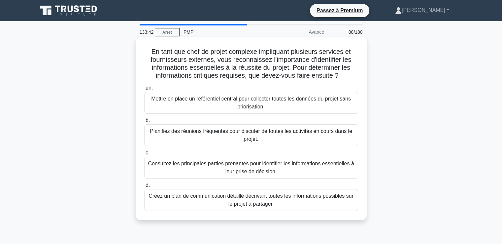
click at [197, 136] on font "Planifiez des réunions fréquentes pour discuter de toutes les activités en cour…" at bounding box center [251, 135] width 208 height 16
click at [144, 123] on input "b. Planifiez des réunions fréquentes pour discuter de toutes les activités en c…" at bounding box center [144, 120] width 0 height 4
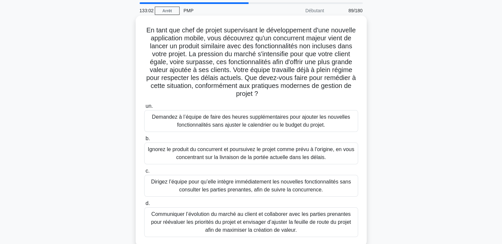
scroll to position [33, 0]
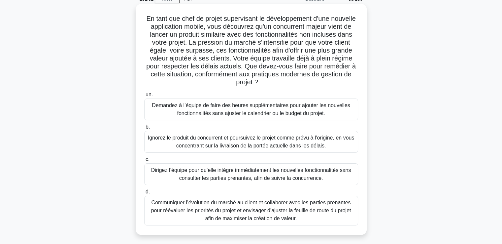
click at [243, 210] on font "Communiquer l’évolution du marché au client et collaborer avec les parties pren…" at bounding box center [251, 210] width 200 height 21
click at [144, 194] on input "d. Communiquer l’évolution du marché au client et collaborer avec les parties p…" at bounding box center [144, 192] width 0 height 4
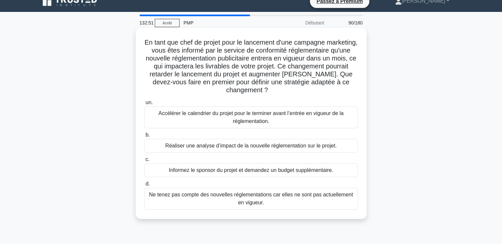
scroll to position [0, 0]
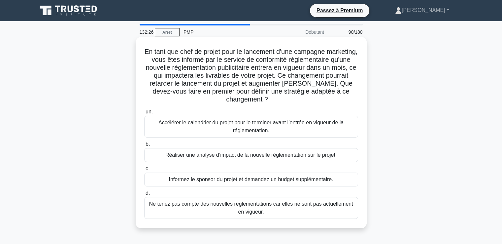
click at [221, 156] on font "Réaliser une analyse d’impact de la nouvelle réglementation sur le projet." at bounding box center [251, 155] width 171 height 6
click at [144, 146] on input "b. Réaliser une analyse d’impact de la nouvelle réglementation sur le projet." at bounding box center [144, 144] width 0 height 4
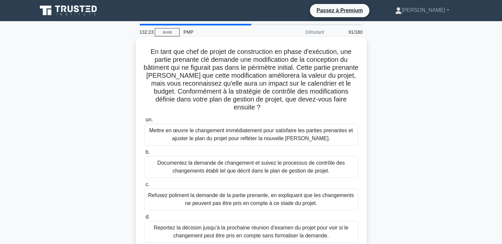
scroll to position [33, 0]
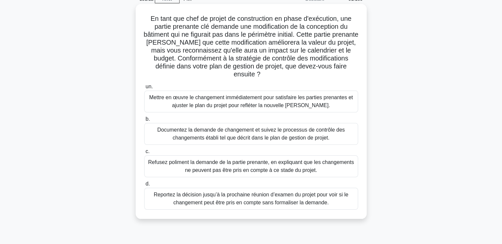
click at [220, 133] on font "Documentez la demande de changement et suivez le processus de contrôle des chan…" at bounding box center [251, 134] width 188 height 14
click at [144, 121] on input "b. Documentez la demande de changement et suivez le processus de contrôle des c…" at bounding box center [144, 119] width 0 height 4
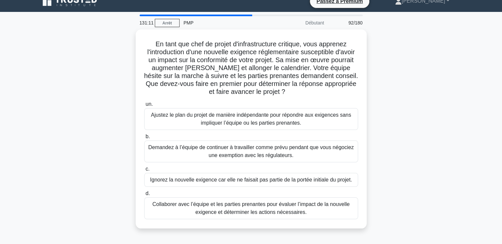
scroll to position [0, 0]
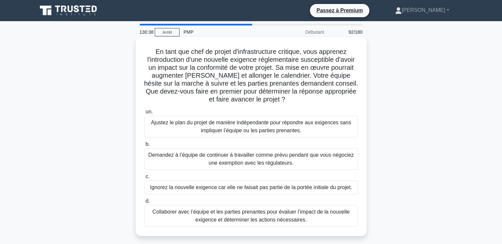
click at [223, 216] on font "Collaborer avec l’équipe et les parties prenantes pour évaluer l’impact de la n…" at bounding box center [252, 216] width 198 height 14
click at [144, 203] on input "d. Collaborer avec l’équipe et les parties prenantes pour évaluer l’impact de l…" at bounding box center [144, 201] width 0 height 4
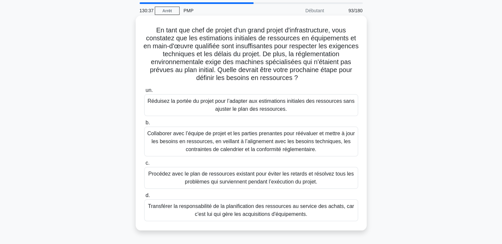
scroll to position [33, 0]
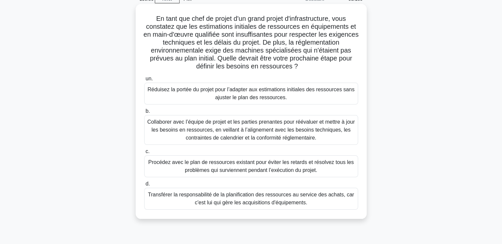
click at [240, 135] on font "Collaborer avec l’équipe de projet et les parties prenantes pour réévaluer et m…" at bounding box center [251, 129] width 208 height 21
click at [144, 113] on input "b. Collaborer avec l’équipe de projet et les parties prenantes pour réévaluer e…" at bounding box center [144, 111] width 0 height 4
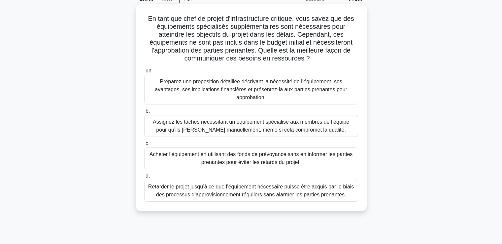
scroll to position [0, 0]
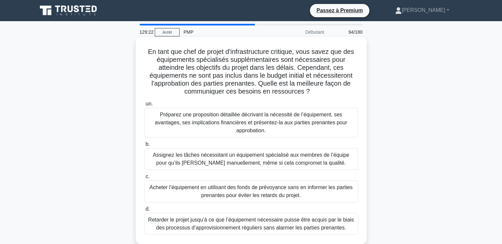
click at [218, 116] on font "Préparez une proposition détaillée décrivant la nécessité de l’équipement, ses …" at bounding box center [251, 122] width 193 height 21
click at [144, 106] on input "un. Préparez une proposition détaillée décrivant la nécessité de l’équipement, …" at bounding box center [144, 104] width 0 height 4
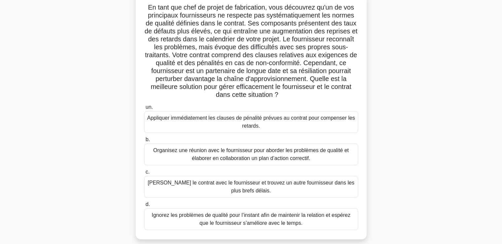
scroll to position [33, 0]
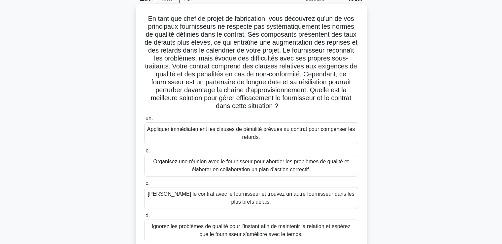
click at [228, 167] on font "Organisez une réunion avec le fournisseur pour aborder les problèmes de qualité…" at bounding box center [251, 166] width 196 height 14
click at [144, 153] on input "b. Organisez une réunion avec le fournisseur pour aborder les problèmes de qual…" at bounding box center [144, 151] width 0 height 4
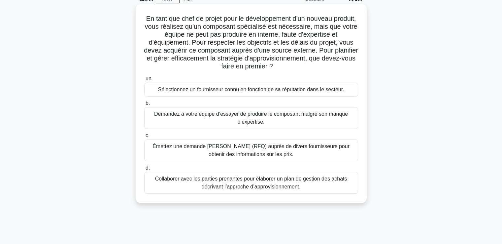
scroll to position [0, 0]
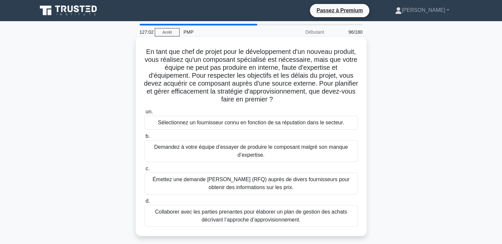
click at [251, 220] on font "Collaborer avec les parties prenantes pour élaborer un plan de gestion des acha…" at bounding box center [251, 216] width 192 height 14
click at [144, 203] on input "d. Collaborer avec les parties prenantes pour élaborer un plan de gestion des a…" at bounding box center [144, 201] width 0 height 4
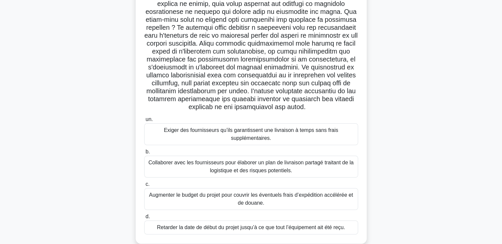
scroll to position [99, 0]
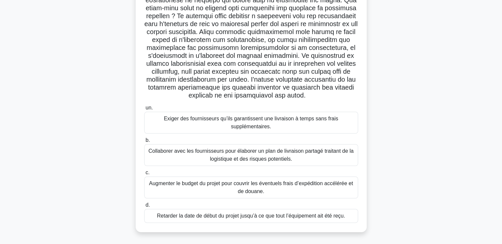
click at [240, 162] on font "Collaborer avec les fournisseurs pour élaborer un plan de livraison partagé tra…" at bounding box center [251, 155] width 205 height 14
click at [144, 142] on input "b. Collaborer avec les fournisseurs pour élaborer un plan de livraison partagé …" at bounding box center [144, 140] width 0 height 4
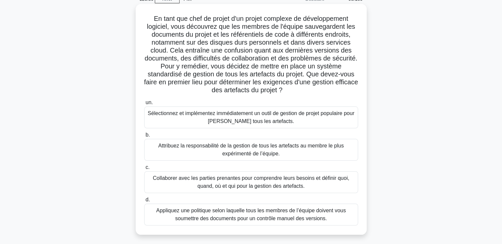
scroll to position [66, 0]
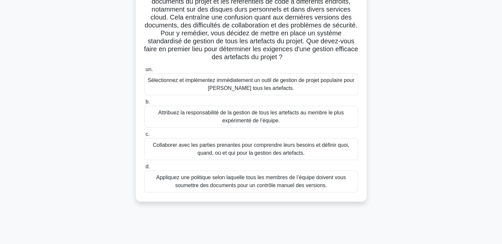
click at [248, 149] on font "Collaborer avec les parties prenantes pour comprendre leurs besoins et définir …" at bounding box center [251, 149] width 197 height 14
click at [144, 136] on input "c. Collaborer avec les parties prenantes pour comprendre leurs besoins et défin…" at bounding box center [144, 134] width 0 height 4
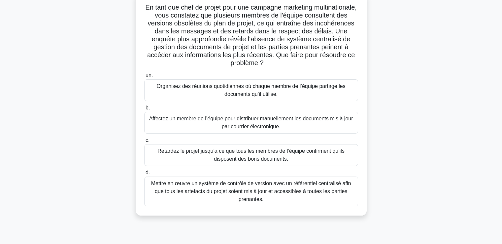
scroll to position [33, 0]
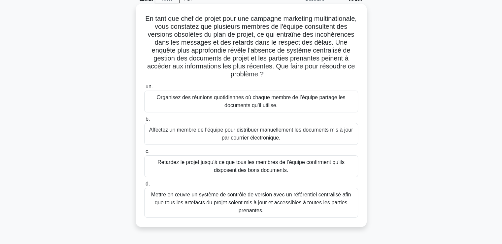
click at [235, 203] on font "Mettre en œuvre un système de contrôle de version avec un référentiel centralis…" at bounding box center [251, 202] width 200 height 21
click at [144, 186] on input "d. Mettre en œuvre un système de contrôle de version avec un référentiel centra…" at bounding box center [144, 184] width 0 height 4
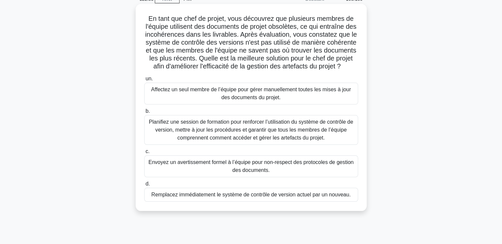
click at [188, 138] on font "Planifiez une session de formation pour renforcer l’utilisation du système de c…" at bounding box center [251, 129] width 204 height 21
click at [144, 113] on input "b. Planifiez une session de formation pour renforcer l’utilisation du système d…" at bounding box center [144, 111] width 0 height 4
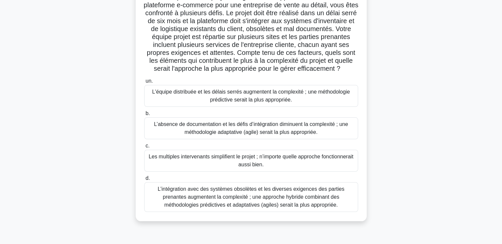
scroll to position [66, 0]
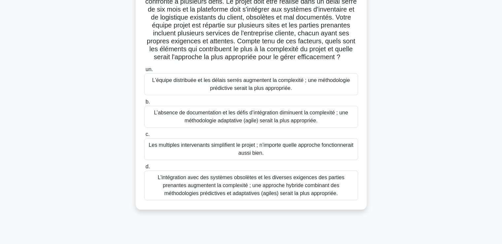
click at [242, 191] on font "L’intégration avec des systèmes obsolètes et les diverses exigences des parties…" at bounding box center [251, 184] width 187 height 21
click at [144, 169] on input "d. L’intégration avec des systèmes obsolètes et les diverses exigences des part…" at bounding box center [144, 167] width 0 height 4
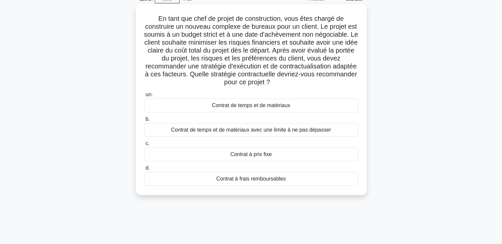
scroll to position [0, 0]
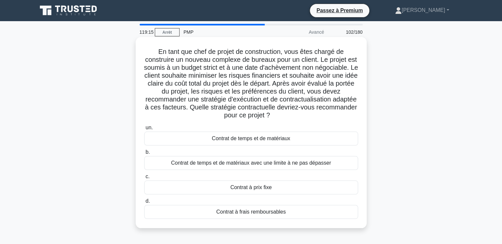
click at [242, 188] on font "Contrat à prix fixe" at bounding box center [251, 187] width 41 height 6
click at [144, 179] on input "c. Contrat à prix fixe" at bounding box center [144, 176] width 0 height 4
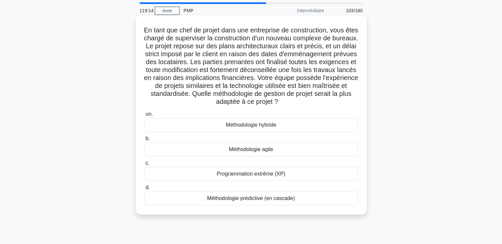
scroll to position [33, 0]
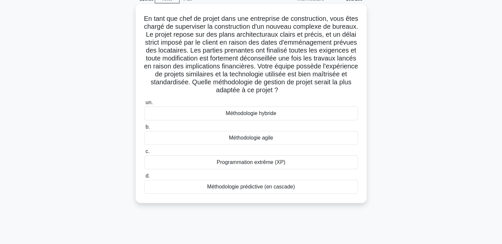
click at [254, 189] on font "Méthodologie prédictive (en cascade)" at bounding box center [251, 187] width 88 height 6
click at [144, 178] on input "d. Méthodologie prédictive (en cascade)" at bounding box center [144, 176] width 0 height 4
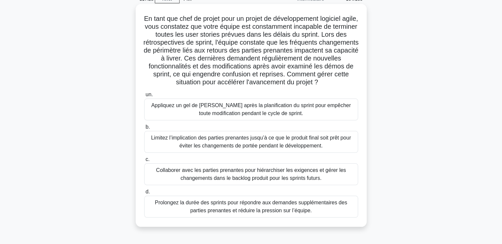
click at [230, 176] on font "Collaborer avec les parties prenantes pour hiérarchiser les exigences et gérer …" at bounding box center [251, 174] width 190 height 14
click at [144, 162] on input "c. Collaborer avec les parties prenantes pour hiérarchiser les exigences et gér…" at bounding box center [144, 159] width 0 height 4
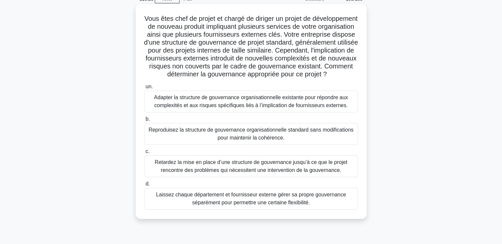
click at [235, 205] on font "Laissez chaque département et fournisseur externe gérer sa propre gouvernance s…" at bounding box center [251, 199] width 190 height 14
click at [144, 186] on input "d. Laissez chaque département et fournisseur externe gérer sa propre gouvernanc…" at bounding box center [144, 184] width 0 height 4
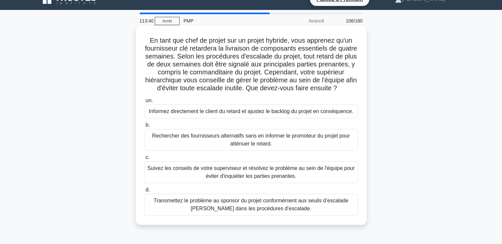
scroll to position [0, 0]
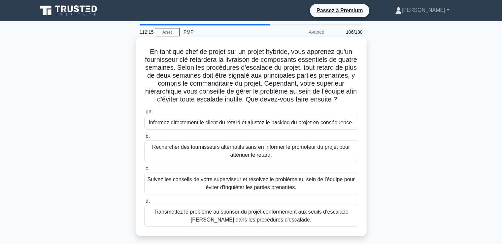
click at [193, 191] on font "Suivez les conseils de votre superviseur et résolvez le problème au sein de l'é…" at bounding box center [251, 183] width 208 height 16
click at [144, 171] on input "c. Suivez les conseils de votre superviseur et résolvez le problème au sein de …" at bounding box center [144, 168] width 0 height 4
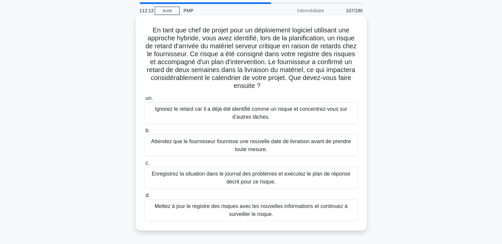
scroll to position [33, 0]
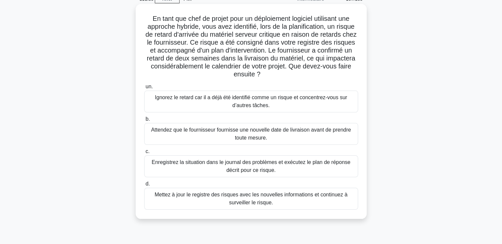
click at [222, 168] on font "Enregistrez la situation dans le journal des problèmes et exécutez le plan de r…" at bounding box center [251, 166] width 208 height 16
click at [144, 154] on input "c. Enregistrez la situation dans le journal des problèmes et exécutez le plan d…" at bounding box center [144, 151] width 0 height 4
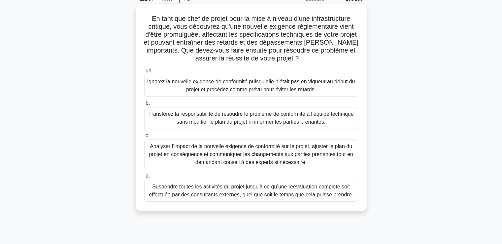
click at [218, 156] on font "Analyser l’impact de la nouvelle exigence de conformité sur le projet, ajuster …" at bounding box center [251, 153] width 204 height 21
click at [144, 138] on input "c. Analyser l’impact de la nouvelle exigence de conformité sur le projet, ajust…" at bounding box center [144, 135] width 0 height 4
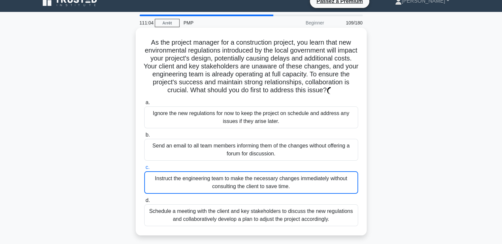
scroll to position [0, 0]
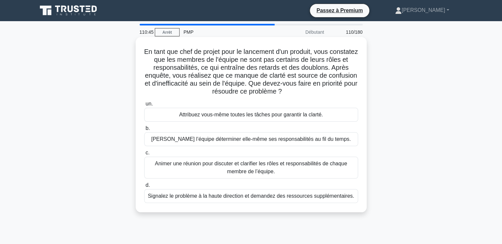
click at [230, 168] on font "Animer une réunion pour discuter et clarifier les rôles et responsabilités de c…" at bounding box center [251, 168] width 193 height 14
click at [144, 155] on input "c. Animer une réunion pour discuter et clarifier les rôles et responsabilités d…" at bounding box center [144, 153] width 0 height 4
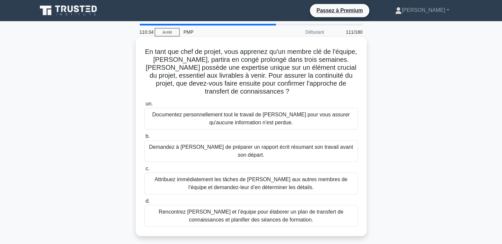
click at [247, 209] on font "Rencontrez [PERSON_NAME] et l’équipe pour élaborer un plan de transfert de conn…" at bounding box center [251, 216] width 185 height 14
click at [144, 203] on input "d. Rencontrez [PERSON_NAME] et l’équipe pour élaborer un plan de transfert de c…" at bounding box center [144, 201] width 0 height 4
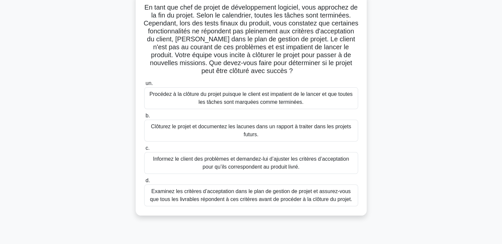
scroll to position [33, 0]
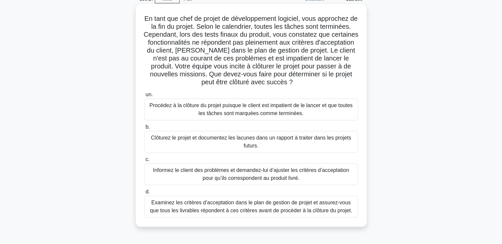
click at [193, 207] on font "Examinez les critères d’acceptation dans le plan de gestion de projet et assure…" at bounding box center [251, 207] width 203 height 14
click at [144, 194] on input "d. Examinez les critères d’acceptation dans le plan de gestion de projet et ass…" at bounding box center [144, 192] width 0 height 4
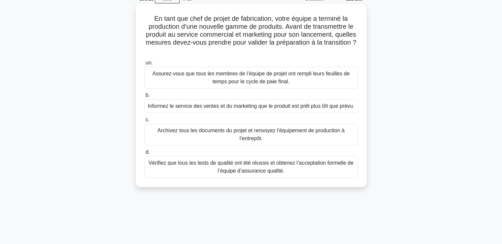
scroll to position [0, 0]
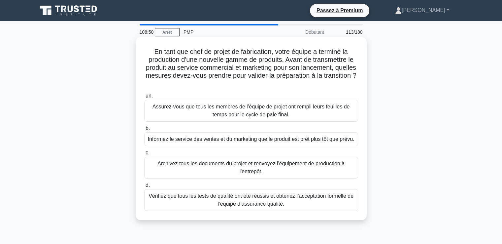
click at [264, 202] on font "Vérifiez que tous les tests de qualité ont été réussis et obtenez l’acceptation…" at bounding box center [251, 200] width 205 height 14
click at [144, 187] on input "d. [PERSON_NAME] que tous les tests de qualité ont été réussis et obtenez l’acc…" at bounding box center [144, 185] width 0 height 4
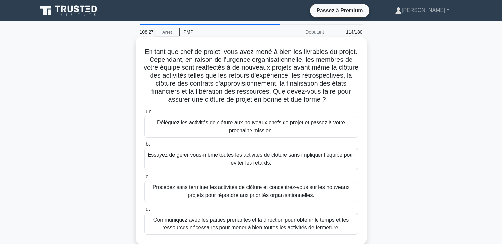
scroll to position [33, 0]
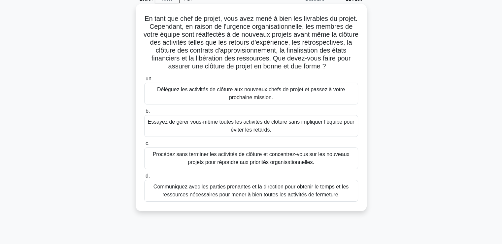
click at [210, 197] on font "Communiquez avec les parties prenantes et la direction pour obtenir le temps et…" at bounding box center [251, 191] width 195 height 14
click at [144, 178] on input "d. Communiquez avec les parties prenantes et la direction pour obtenir le temps…" at bounding box center [144, 176] width 0 height 4
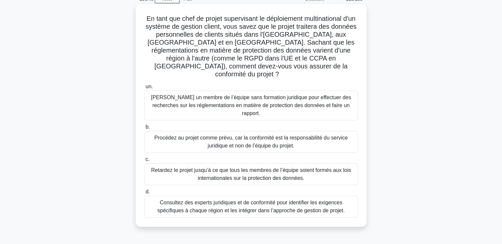
click at [215, 200] on font "Consultez des experts juridiques et de conformité pour identifier les exigences…" at bounding box center [251, 207] width 187 height 14
click at [144, 191] on input "d. Consultez des experts juridiques et de conformité pour identifier les exigen…" at bounding box center [144, 192] width 0 height 4
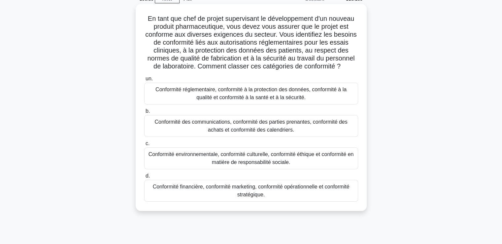
scroll to position [0, 0]
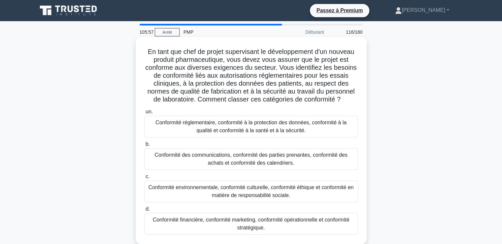
click at [231, 125] on font "Conformité réglementaire, conformité à la protection des données, conformité à …" at bounding box center [251, 127] width 191 height 14
click at [144, 114] on input "un. Conformité réglementaire, conformité à la protection des données, conformit…" at bounding box center [144, 112] width 0 height 4
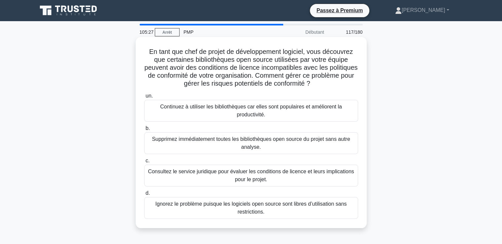
click at [251, 176] on font "Consultez le service juridique pour évaluer les conditions de licence et leurs …" at bounding box center [251, 175] width 206 height 14
click at [144, 163] on input "c. Consultez le service juridique pour évaluer les conditions de licence et leu…" at bounding box center [144, 161] width 0 height 4
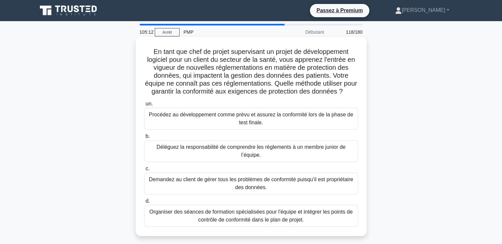
scroll to position [33, 0]
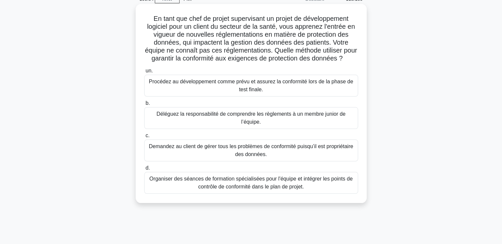
click at [236, 189] on font "Organiser des séances de formation spécialisées pour l'équipe et intégrer les p…" at bounding box center [251, 183] width 203 height 14
click at [144, 170] on input "d. Organiser des séances de formation spécialisées pour l'équipe et intégrer le…" at bounding box center [144, 168] width 0 height 4
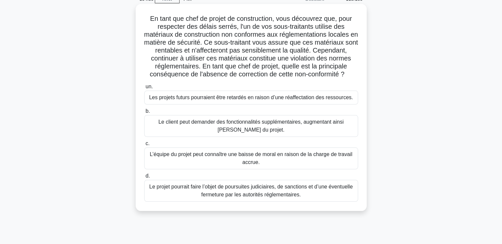
click at [234, 190] on font "Le projet pourrait faire l’objet de poursuites judiciaires, de sanctions et d’u…" at bounding box center [251, 191] width 208 height 16
click at [144, 178] on input "d. Le projet pourrait faire l’objet de poursuites judiciaires, de sanctions et …" at bounding box center [144, 176] width 0 height 4
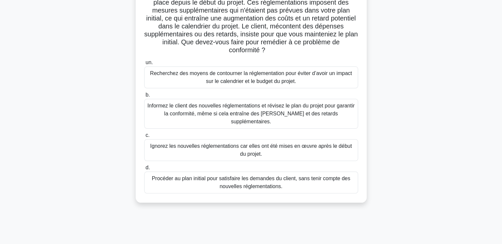
scroll to position [66, 0]
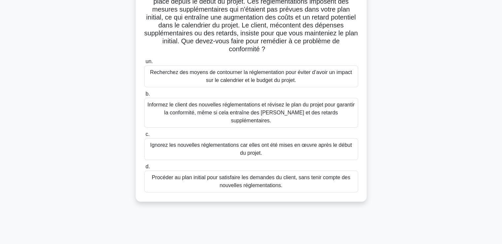
click at [228, 109] on font "Informez le client des nouvelles réglementations et révisez le plan du projet p…" at bounding box center [251, 112] width 207 height 21
click at [144, 96] on input "b. Informez le client des nouvelles réglementations et révisez le plan du proje…" at bounding box center [144, 94] width 0 height 4
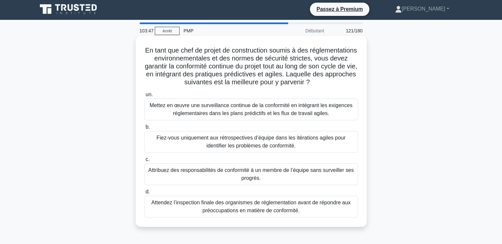
scroll to position [0, 0]
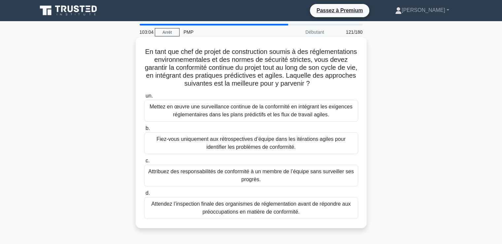
click at [235, 110] on font "Mettez en œuvre une surveillance continue de la conformité en intégrant les exi…" at bounding box center [251, 111] width 203 height 14
click at [144, 98] on input "un. Mettez en œuvre une surveillance continue de la conformité en intégrant les…" at bounding box center [144, 96] width 0 height 4
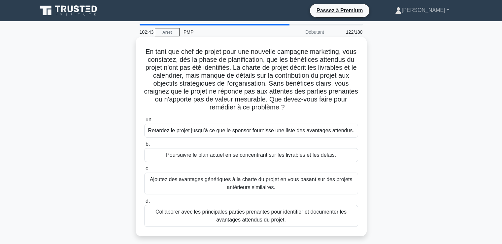
click at [247, 218] on font "Collaborer avec les principales parties prenantes pour identifier et documenter…" at bounding box center [251, 216] width 191 height 14
click at [144, 203] on input "d. Collaborer avec les principales parties prenantes pour identifier et documen…" at bounding box center [144, 201] width 0 height 4
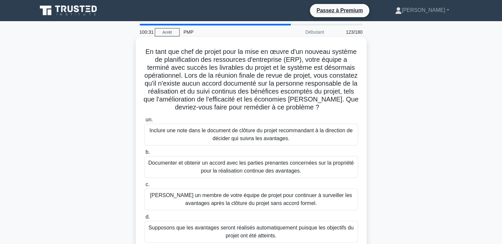
click at [266, 173] on font "Documenter et obtenir un accord avec les parties prenantes concernées sur la pr…" at bounding box center [251, 167] width 206 height 14
click at [144, 154] on input "b. Documenter et obtenir un accord avec les parties prenantes concernées sur la…" at bounding box center [144, 152] width 0 height 4
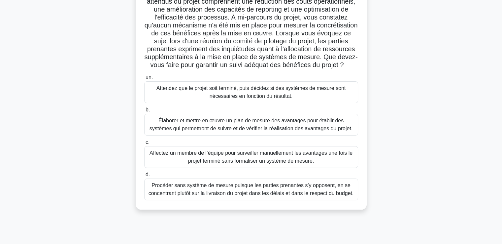
scroll to position [33, 0]
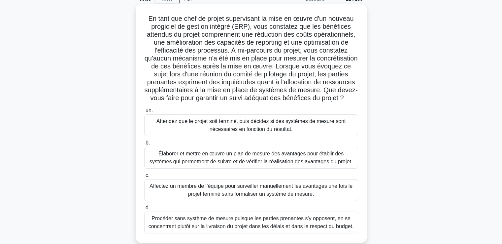
click at [216, 164] on font "Élaborer et mettre en œuvre un plan de mesure des avantages pour établir des sy…" at bounding box center [251, 158] width 203 height 14
click at [144, 145] on input "b. [PERSON_NAME] et mettre en œuvre un plan de mesure des avantages pour établi…" at bounding box center [144, 143] width 0 height 4
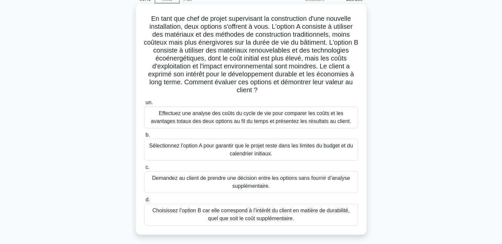
click at [231, 122] on font "Effectuez une analyse des coûts du cycle de vie pour comparer les coûts et les …" at bounding box center [251, 117] width 201 height 14
click at [144, 105] on input "un. Effectuez une analyse des [PERSON_NAME] du cycle de vie pour comparer [PERS…" at bounding box center [144, 102] width 0 height 4
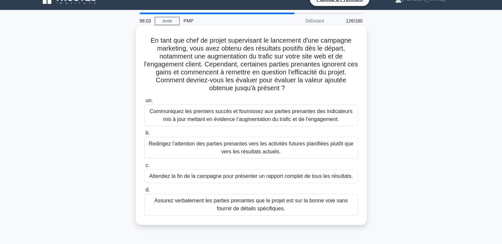
scroll to position [0, 0]
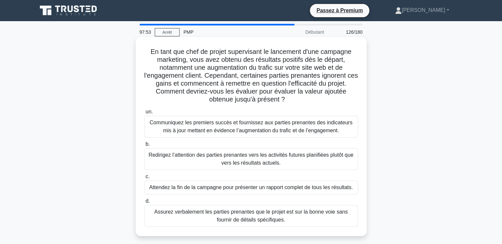
click at [211, 126] on font "Communiquez les premiers succès et fournissez aux parties prenantes des indicat…" at bounding box center [251, 127] width 203 height 14
click at [144, 114] on input "un. Communiquez les premiers succès et fournissez aux parties prenantes des ind…" at bounding box center [144, 112] width 0 height 4
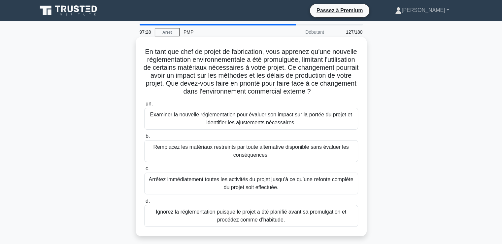
click at [248, 120] on font "Examiner la nouvelle réglementation pour évaluer son impact sur la portée du pr…" at bounding box center [251, 119] width 202 height 14
click at [144, 106] on input "un. Examiner la nouvelle réglementation pour évaluer son impact sur [PERSON_NAM…" at bounding box center [144, 104] width 0 height 4
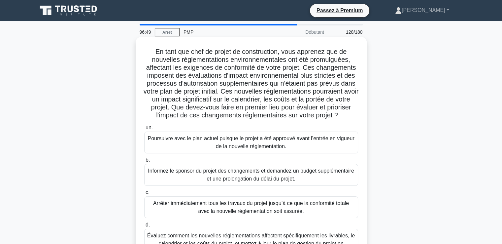
scroll to position [33, 0]
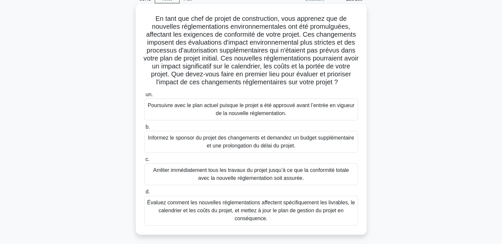
click at [256, 218] on font "Évaluez comment les nouvelles réglementations affectent spécifiquement les livr…" at bounding box center [251, 210] width 208 height 21
click at [144, 194] on input "d. Évaluez comment les nouvelles réglementations affectent spécifiquement les l…" at bounding box center [144, 192] width 0 height 4
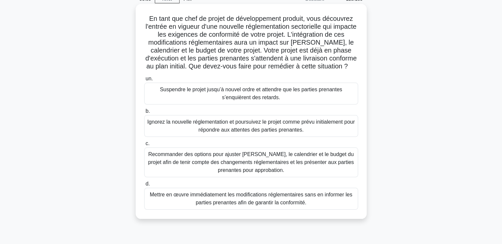
click at [242, 171] on font "Recommander des options pour ajuster [PERSON_NAME], le calendrier et le budget …" at bounding box center [251, 161] width 206 height 21
click at [144, 146] on input "c. Recommander des options pour ajuster la portée, le calendrier et le budget d…" at bounding box center [144, 143] width 0 height 4
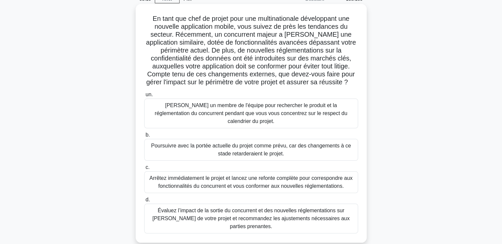
click at [257, 211] on font "Évaluez l’impact de la sortie du concurrent et des nouvelles réglementations su…" at bounding box center [252, 217] width 198 height 21
click at [144, 202] on input "d. Évaluez l’impact de la sortie du concurrent et des nouvelles réglementations…" at bounding box center [144, 200] width 0 height 4
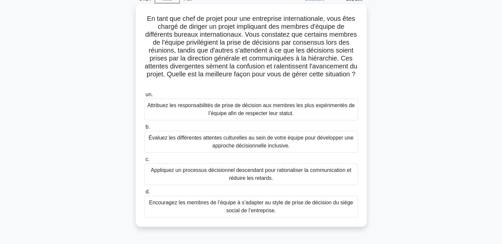
click at [213, 143] on font "Évaluez les différentes attentes culturelles au sein de votre équipe pour dével…" at bounding box center [251, 142] width 205 height 14
click at [144, 129] on input "b. Évaluez les différentes attentes culturelles au sein de votre équipe pour dé…" at bounding box center [144, 127] width 0 height 4
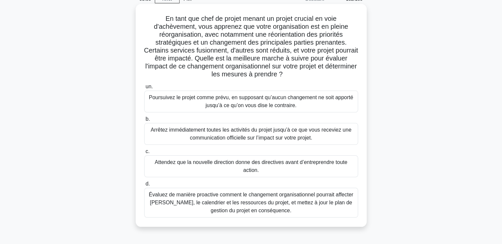
click at [234, 205] on font "Évaluez de manière proactive comment le changement organisationnel pourrait aff…" at bounding box center [251, 202] width 205 height 21
click at [144, 186] on input "d. Évaluez de manière proactive comment le changement organisationnel pourrait …" at bounding box center [144, 184] width 0 height 4
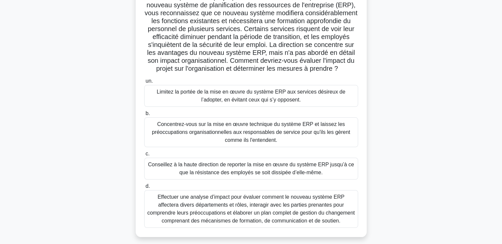
scroll to position [66, 0]
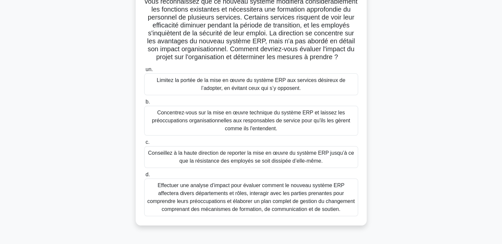
click at [223, 197] on font "Effectuer une analyse d’impact pour évaluer comment le nouveau système ERP affe…" at bounding box center [251, 196] width 208 height 29
click at [144, 177] on input "d. Effectuer une analyse d’impact pour évaluer comment le nouveau système ERP a…" at bounding box center [144, 174] width 0 height 4
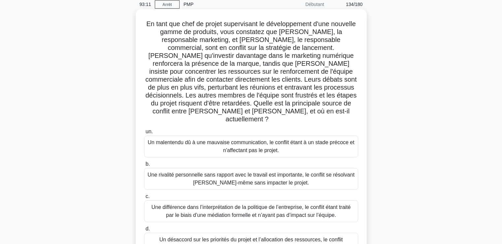
scroll to position [40, 0]
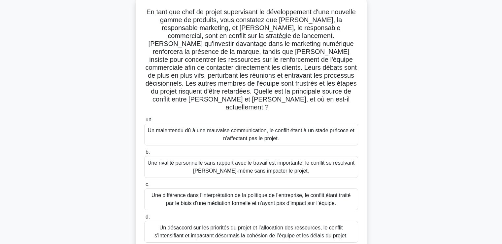
click at [247, 225] on font "Un désaccord sur les priorités du projet et l’allocation des ressources, le con…" at bounding box center [251, 232] width 193 height 14
click at [144, 219] on input "d. Un désaccord sur les priorités du projet et l’allocation des ressources, le …" at bounding box center [144, 217] width 0 height 4
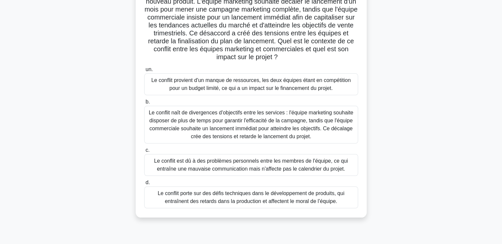
scroll to position [33, 0]
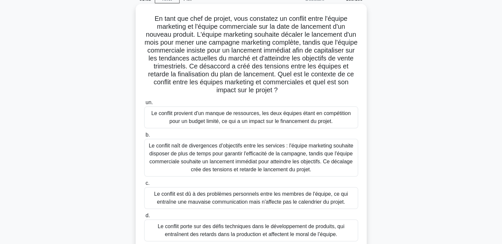
click at [265, 160] on font "Le conflit naît de divergences d'objectifs entre les services : l'équipe market…" at bounding box center [251, 157] width 205 height 29
click at [144, 137] on input "b. Le conflit naît de divergences d'objectifs entre les services : l'équipe mar…" at bounding box center [144, 135] width 0 height 4
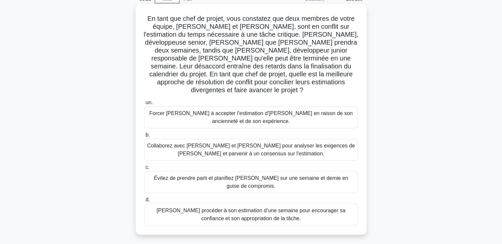
click at [254, 147] on font "Collaborez avec [PERSON_NAME] et [PERSON_NAME] pour analyser les exigences de […" at bounding box center [251, 150] width 208 height 14
click at [144, 137] on input "b. Collaborez avec [PERSON_NAME] et [PERSON_NAME] pour analyser les exigences d…" at bounding box center [144, 135] width 0 height 4
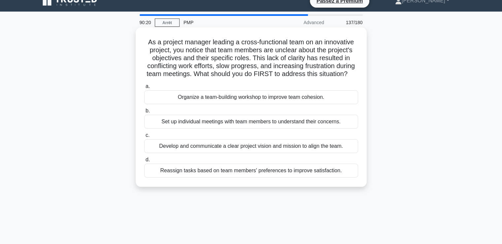
scroll to position [0, 0]
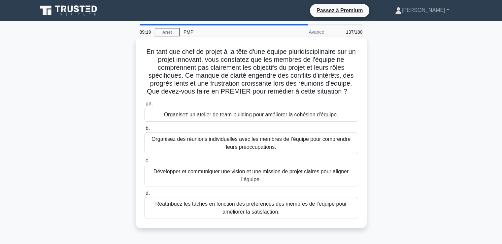
click at [230, 147] on font "Organisez des réunions individuelles avec les membres de l’équipe pour comprend…" at bounding box center [251, 143] width 199 height 14
click at [144, 130] on input "b. Organisez des réunions individuelles avec les membres de l’équipe pour compr…" at bounding box center [144, 128] width 0 height 4
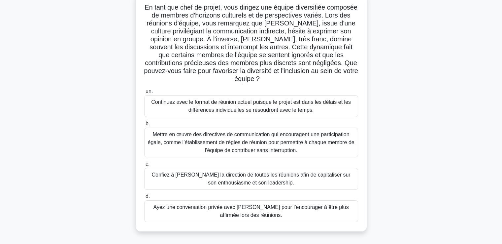
scroll to position [33, 0]
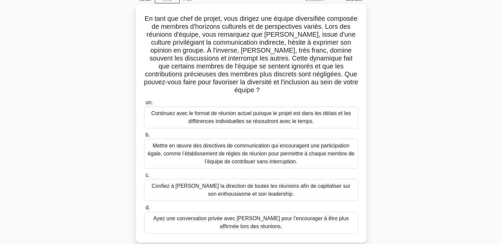
click at [252, 159] on font "Mettre en œuvre des directives de communication qui encouragent une participati…" at bounding box center [251, 153] width 207 height 21
click at [144, 137] on input "b. Mettre en œuvre des directives de communication qui encouragent une particip…" at bounding box center [144, 135] width 0 height 4
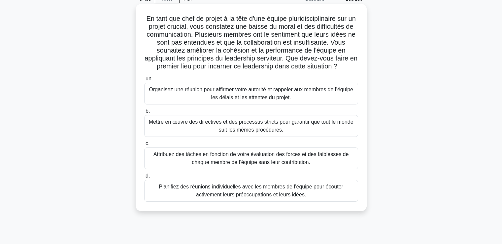
click at [235, 192] on font "Planifiez des réunions individuelles avec les membres de l’équipe pour écouter …" at bounding box center [251, 191] width 185 height 14
click at [144, 178] on input "d. Planifiez des réunions individuelles avec les membres de l’équipe pour écout…" at bounding box center [144, 176] width 0 height 4
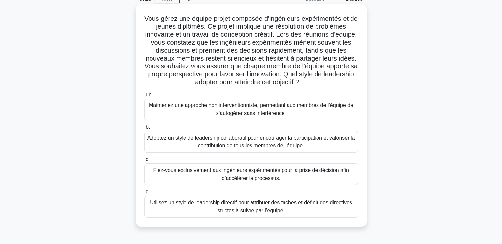
click at [226, 144] on font "Adoptez un style de leadership collaboratif pour encourager la participation et…" at bounding box center [251, 142] width 208 height 14
click at [144, 129] on input "b. Adoptez un style de leadership collaboratif pour encourager la participation…" at bounding box center [144, 127] width 0 height 4
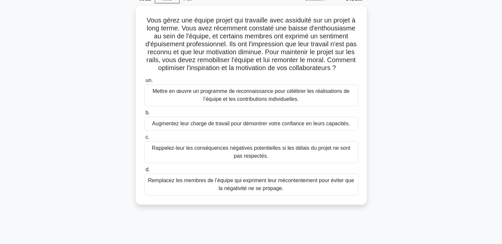
scroll to position [0, 0]
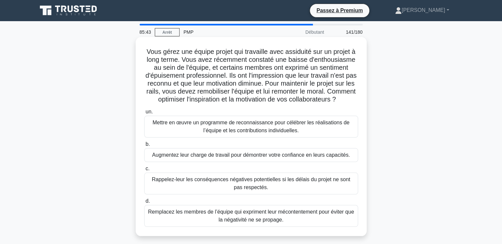
click at [222, 133] on font "Mettre en œuvre un programme de reconnaissance pour célébrer les réalisations d…" at bounding box center [251, 127] width 197 height 14
click at [144, 114] on input "un. Mettre en œuvre un programme de reconnaissance pour célébrer les réalisatio…" at bounding box center [144, 112] width 0 height 4
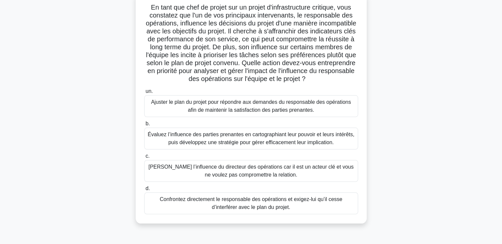
scroll to position [33, 0]
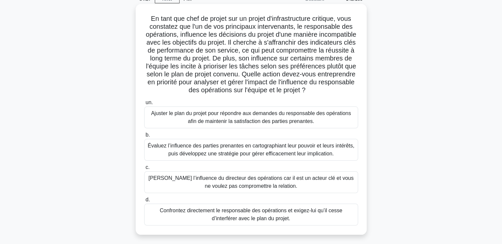
click at [248, 156] on font "Évaluez l’influence des parties prenantes en cartographiant leur pouvoir et leu…" at bounding box center [251, 150] width 207 height 14
click at [144, 137] on input "b. Évaluez l’influence des parties prenantes en cartographiant leur pouvoir et …" at bounding box center [144, 135] width 0 height 4
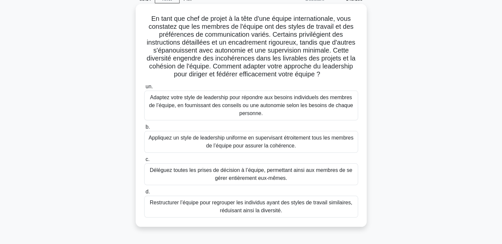
click at [238, 102] on font "Adaptez votre style de leadership pour répondre aux besoins individuels des mem…" at bounding box center [251, 104] width 204 height 21
click at [144, 89] on input "un. Adaptez votre style de leadership pour répondre aux besoins individuels des…" at bounding box center [144, 87] width 0 height 4
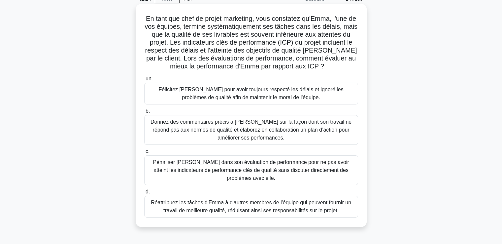
click at [259, 132] on font "Donnez des commentaires précis à [PERSON_NAME] sur la façon dont son travail ne…" at bounding box center [251, 129] width 201 height 21
click at [144, 113] on input "b. Donnez des commentaires précis à [PERSON_NAME] sur la façon dont son travail…" at bounding box center [144, 111] width 0 height 4
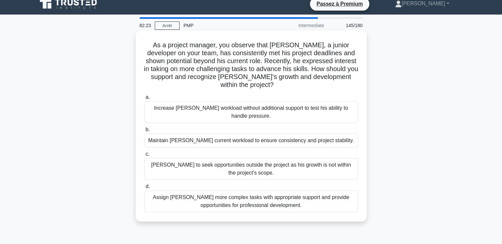
scroll to position [0, 0]
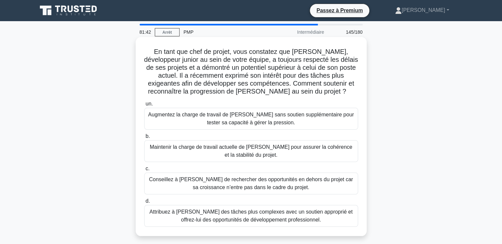
click at [216, 213] on font "Attribuez à [PERSON_NAME] des tâches plus complexes avec un soutien approprié e…" at bounding box center [251, 216] width 203 height 14
click at [144, 203] on input "d. Attribuez à [PERSON_NAME] des tâches plus complexes avec un soutien appropri…" at bounding box center [144, 201] width 0 height 4
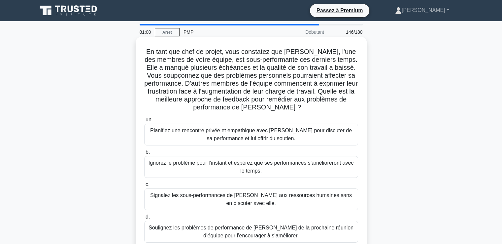
click at [262, 138] on font "Planifiez une rencontre privée et empathique avec [PERSON_NAME] pour discuter d…" at bounding box center [251, 135] width 202 height 14
click at [144, 122] on input "un. Planifiez une rencontre privée et empathique avec [PERSON_NAME] pour discut…" at bounding box center [144, 120] width 0 height 4
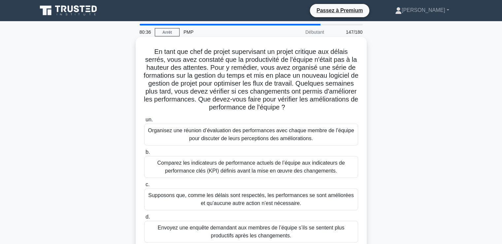
click at [235, 169] on font "Comparez les indicateurs de performance actuels de l’équipe aux indicateurs de …" at bounding box center [251, 167] width 188 height 14
click at [144, 154] on input "b. Comparez les indicateurs de performance actuels de l’équipe aux indicateurs …" at bounding box center [144, 152] width 0 height 4
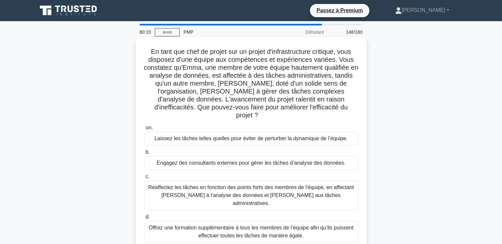
scroll to position [33, 0]
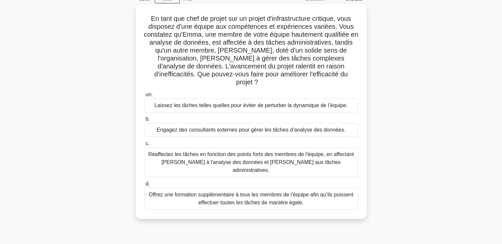
click at [240, 155] on font "Réaffectez les tâches en fonction des points forts des membres de l'équipe, en …" at bounding box center [251, 161] width 206 height 21
click at [144, 146] on input "c. Réaffectez les tâches en fonction des points forts des membres de l'équipe, …" at bounding box center [144, 143] width 0 height 4
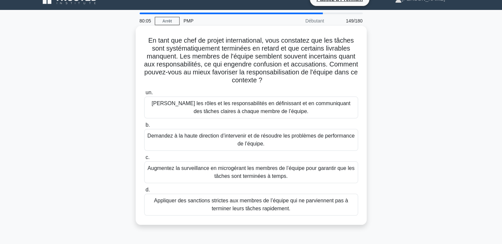
scroll to position [0, 0]
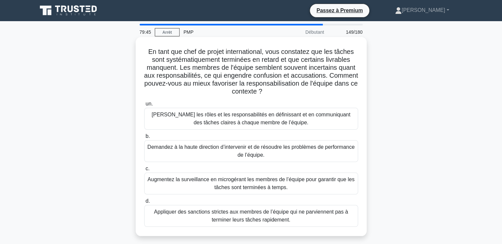
click at [244, 120] on font "[PERSON_NAME] les rôles et les responsabilités en définissant et en communiquan…" at bounding box center [251, 119] width 199 height 14
click at [144, 106] on input "un. [PERSON_NAME] les rôles et les responsabilités en définissant et en communi…" at bounding box center [144, 104] width 0 height 4
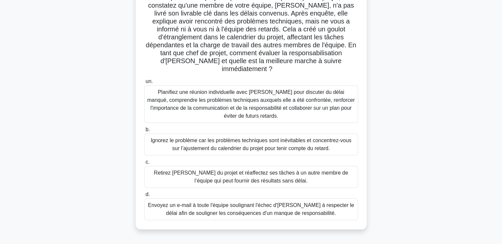
scroll to position [66, 0]
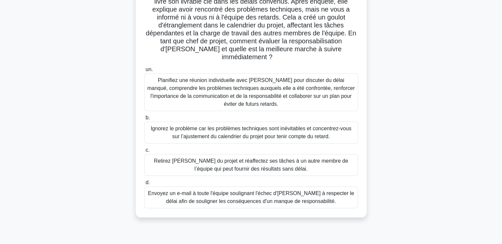
click at [240, 91] on font "Planifiez une réunion individuelle avec [PERSON_NAME] pour discuter du délai ma…" at bounding box center [251, 91] width 208 height 29
click at [144, 72] on input "un. Planifiez une réunion individuelle avec [PERSON_NAME] pour discuter du déla…" at bounding box center [144, 69] width 0 height 4
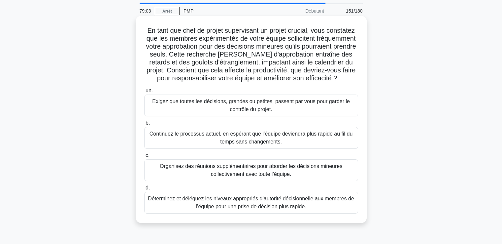
scroll to position [33, 0]
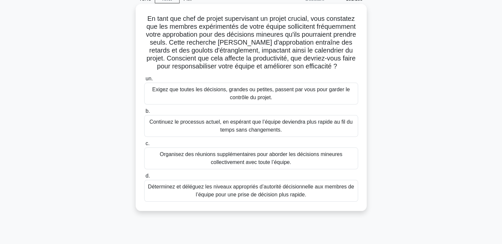
click at [238, 197] on font "Déterminez et déléguez les niveaux appropriés d’autorité décisionnelle aux memb…" at bounding box center [251, 191] width 206 height 14
click at [144, 178] on input "d. [PERSON_NAME] et déléguez les niveaux appropriés d’autorité décisionnelle au…" at bounding box center [144, 176] width 0 height 4
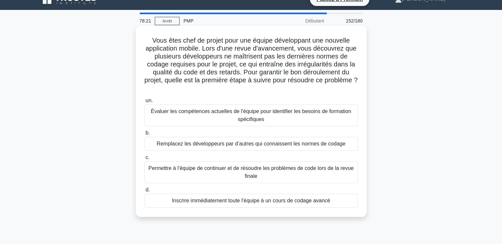
scroll to position [0, 0]
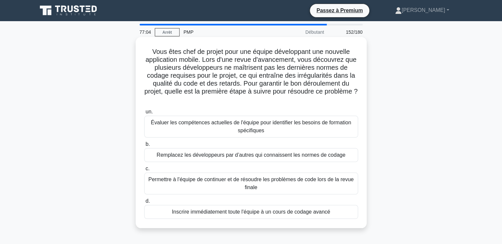
click at [254, 131] on font "Évaluer les compétences actuelles de l'équipe pour identifier les besoins de fo…" at bounding box center [251, 127] width 201 height 14
click at [144, 114] on input "un. Évaluer les compétences actuelles de l'équipe pour identifier les besoins d…" at bounding box center [144, 112] width 0 height 4
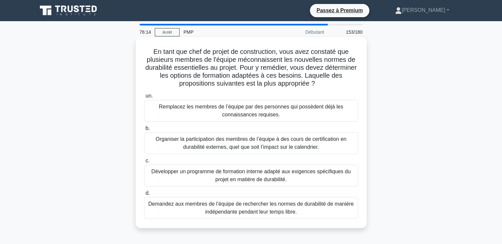
click at [236, 173] on font "Développer un programme de formation interne adapté aux exigences spécifiques d…" at bounding box center [252, 175] width 200 height 14
click at [144, 163] on input "c. Développer un programme de formation interne adapté aux exigences spécifique…" at bounding box center [144, 161] width 0 height 4
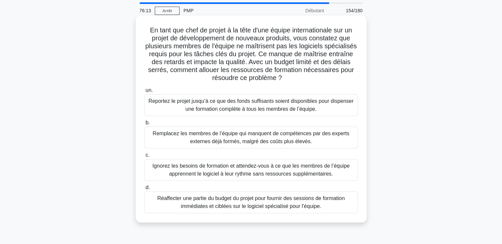
scroll to position [33, 0]
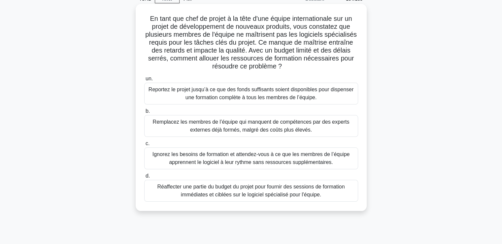
click at [257, 194] on font "Réaffecter une partie du budget du projet pour fournir des sessions de formatio…" at bounding box center [251, 191] width 188 height 14
click at [144, 178] on input "d. Réaffecter une partie du budget du projet pour fournir des sessions de forma…" at bounding box center [144, 176] width 0 height 4
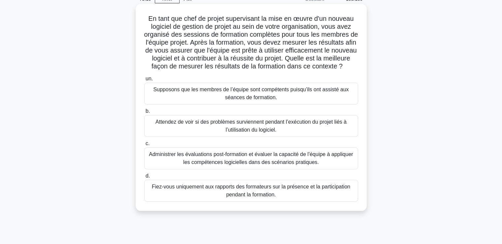
click at [236, 165] on font "Administrer les évaluations post-formation et évaluer la capacité de l'équipe à…" at bounding box center [251, 158] width 204 height 14
click at [144, 146] on input "c. Administrer les évaluations post-formation et évaluer la capacité de l'équip…" at bounding box center [144, 143] width 0 height 4
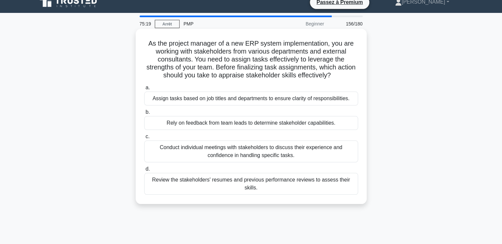
scroll to position [0, 0]
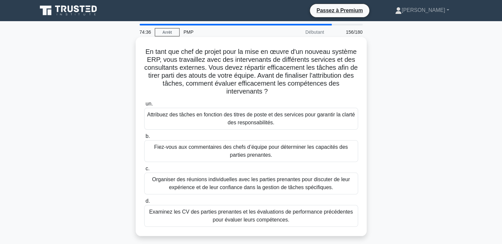
click at [210, 186] on font "Organiser des réunions individuelles avec les parties prenantes pour discuter d…" at bounding box center [251, 183] width 198 height 14
click at [144, 171] on input "c. Organiser des réunions individuelles avec les parties prenantes pour discute…" at bounding box center [144, 168] width 0 height 4
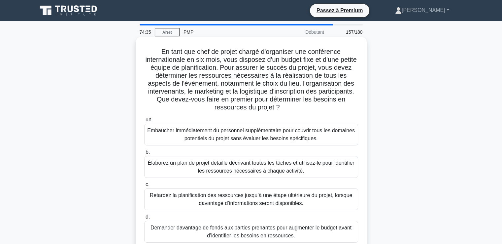
scroll to position [33, 0]
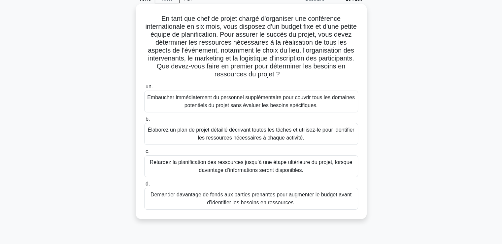
click at [222, 137] on font "Élaborez un plan de projet détaillé décrivant toutes les tâches et utilisez-le …" at bounding box center [251, 134] width 207 height 14
click at [144, 121] on input "b. Élaborez un plan de projet détaillé décrivant toutes les tâches et utilisez-…" at bounding box center [144, 119] width 0 height 4
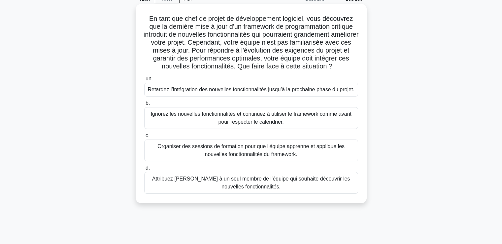
click at [198, 158] on font "Organiser des sessions de formation pour que l'équipe apprenne et applique les …" at bounding box center [251, 150] width 208 height 16
click at [144, 138] on input "c. Organiser des sessions de formation pour que l'équipe apprenne et applique l…" at bounding box center [144, 135] width 0 height 4
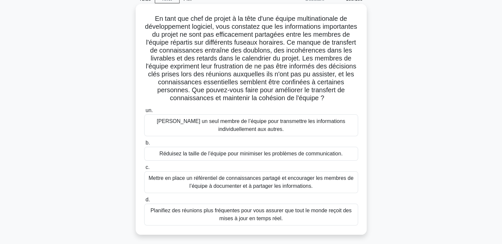
click at [225, 183] on font "Mettre en place un référentiel de connaissances partagé et encourager les membr…" at bounding box center [251, 182] width 205 height 14
click at [144, 169] on input "c. Mettre en place un référentiel de connaissances partagé et encourager les me…" at bounding box center [144, 167] width 0 height 4
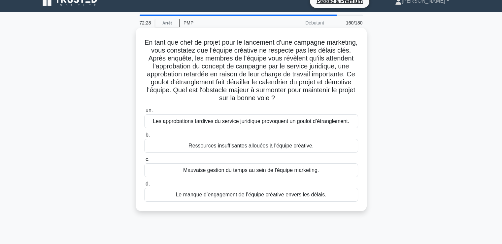
scroll to position [0, 0]
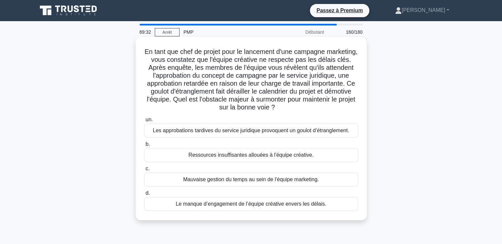
click at [232, 131] on font "Les approbations tardives du service juridique provoquent un goulot d’étranglem…" at bounding box center [251, 131] width 197 height 6
click at [144, 122] on input "un. Les approbations tardives du service juridique provoquent un goulot d’étran…" at bounding box center [144, 120] width 0 height 4
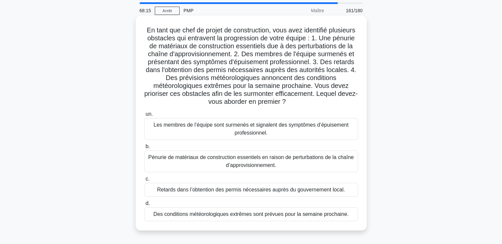
scroll to position [33, 0]
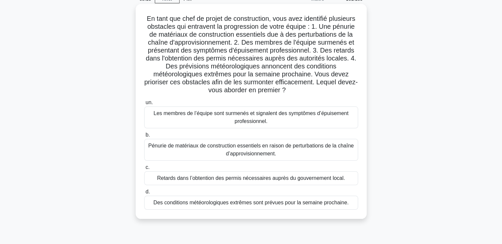
click at [189, 180] on font "Retards dans l’obtention des permis nécessaires auprès du gouvernement local." at bounding box center [251, 178] width 188 height 6
click at [144, 169] on input "c. Retards dans l’obtention des permis nécessaires auprès du gouvernement local." at bounding box center [144, 167] width 0 height 4
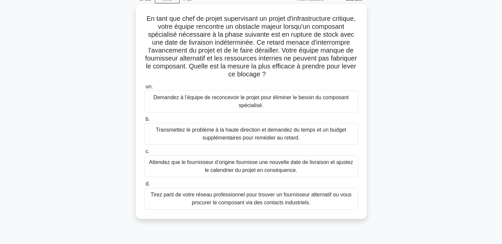
click at [260, 202] on font "Tirez parti de votre réseau professionnel pour trouver un fournisseur alternati…" at bounding box center [251, 199] width 201 height 14
click at [144, 186] on input "d. Tirez parti de votre réseau professionnel pour trouver un fournisseur altern…" at bounding box center [144, 184] width 0 height 4
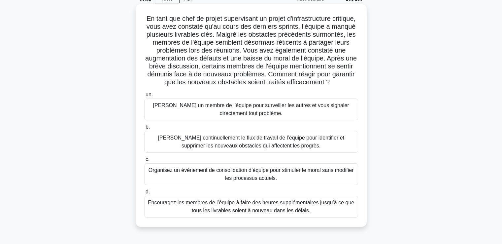
click at [239, 148] on font "[PERSON_NAME] continuellement le flux de travail de l’équipe pour identifier et…" at bounding box center [251, 142] width 187 height 14
click at [144, 129] on input "b. Réévaluer continuellement le flux de travail de l’équipe pour identifier et …" at bounding box center [144, 127] width 0 height 4
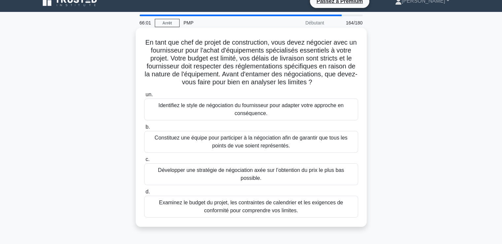
scroll to position [0, 0]
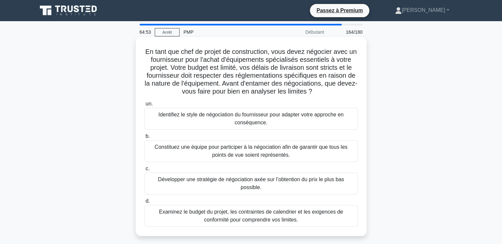
click at [246, 209] on font "Examinez le budget du projet, les contraintes de calendrier et les exigences de…" at bounding box center [251, 216] width 184 height 14
click at [144, 203] on input "d. Examinez le budget du projet, les contraintes de calendrier et les exigences…" at bounding box center [144, 201] width 0 height 4
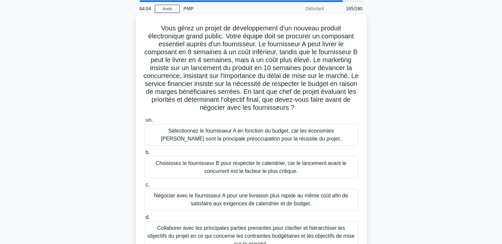
scroll to position [66, 0]
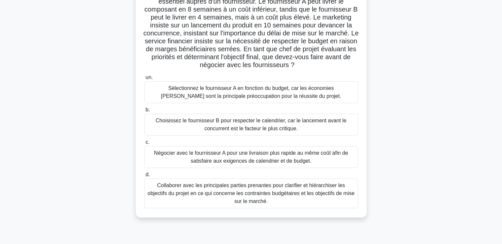
click at [212, 191] on font "Collaborer avec les principales parties prenantes pour clarifier et hiérarchise…" at bounding box center [251, 192] width 207 height 21
click at [144, 177] on input "d. Collaborer avec les principales parties prenantes pour clarifier et hiérarch…" at bounding box center [144, 174] width 0 height 4
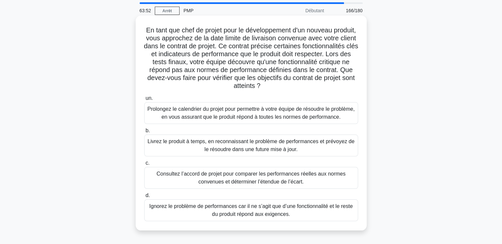
scroll to position [33, 0]
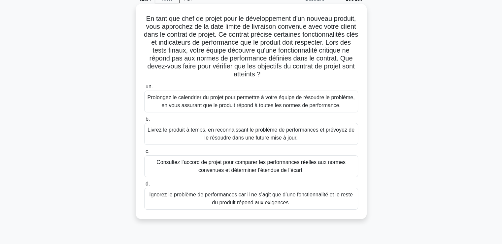
click at [229, 168] on font "Consultez l’accord de projet pour comparer les performances réelles aux normes …" at bounding box center [251, 166] width 189 height 14
click at [144, 154] on input "c. Consultez l’accord de projet pour comparer les performances réelles aux norm…" at bounding box center [144, 151] width 0 height 4
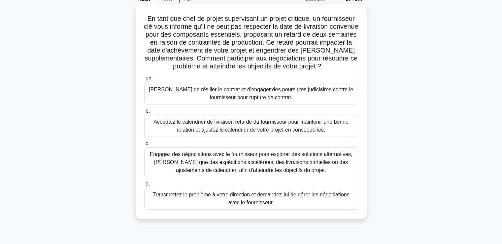
click at [249, 167] on font "Engagez des négociations avec le fournisseur pour explorer des solutions altern…" at bounding box center [251, 161] width 203 height 21
click at [144, 146] on input "c. Engagez des négociations avec le fournisseur pour explorer des solutions alt…" at bounding box center [144, 143] width 0 height 4
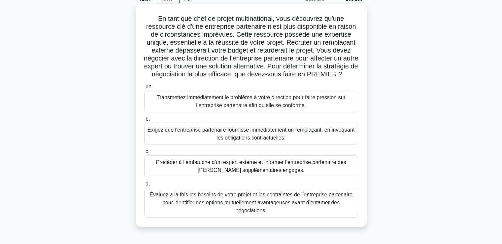
click at [240, 210] on font "Évaluez à la fois les besoins de votre projet et les contraintes de l’entrepris…" at bounding box center [251, 202] width 203 height 21
click at [144, 186] on input "d. Évaluez à la fois les besoins de votre projet et les contraintes de l’entrep…" at bounding box center [144, 184] width 0 height 4
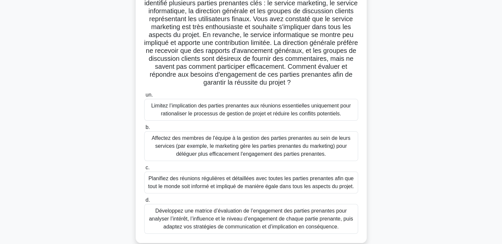
scroll to position [76, 0]
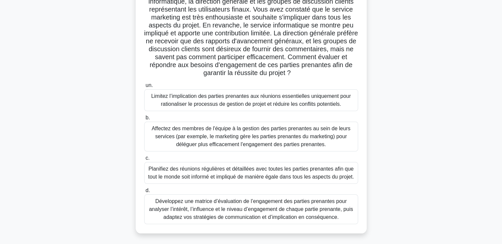
click at [243, 204] on font "Développez une matrice d’évaluation de l’engagement des parties prenantes pour …" at bounding box center [251, 208] width 204 height 21
click at [144, 193] on input "d. Développez une matrice d’évaluation de l’engagement des parties prenantes po…" at bounding box center [144, 190] width 0 height 4
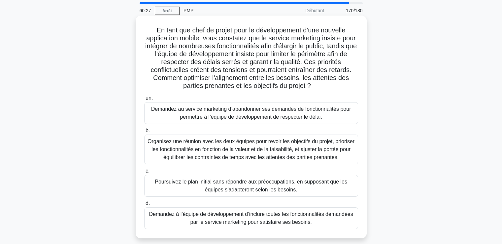
scroll to position [33, 0]
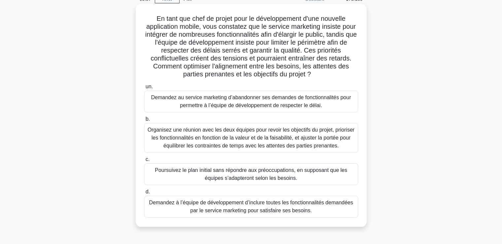
click at [239, 137] on font "Organisez une réunion avec les deux équipes pour revoir les objectifs du projet…" at bounding box center [251, 137] width 207 height 21
click at [144, 121] on input "b. Organisez une réunion avec les deux équipes pour [PERSON_NAME] objectifs du …" at bounding box center [144, 119] width 0 height 4
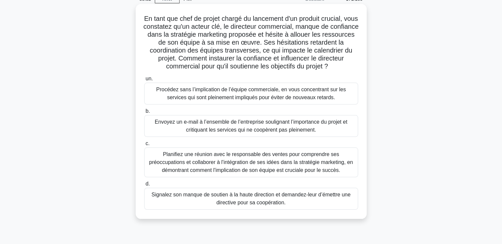
click at [209, 163] on font "Planifiez une réunion avec le responsable des ventes pour comprendre ses préocc…" at bounding box center [251, 161] width 204 height 21
click at [144, 146] on input "c. Planifiez une réunion avec le responsable des ventes pour comprendre ses pré…" at bounding box center [144, 143] width 0 height 4
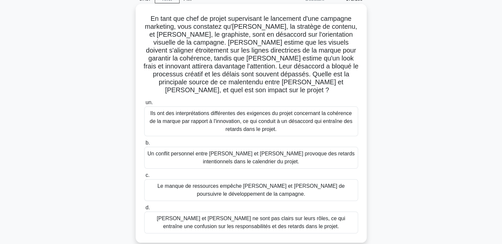
click at [193, 113] on font "Ils ont des interprétations différentes des exigences du projet concernant la c…" at bounding box center [251, 120] width 203 height 21
click at [144, 105] on input "un. Ils ont des interprétations différentes des exigences du projet concernant …" at bounding box center [144, 102] width 0 height 4
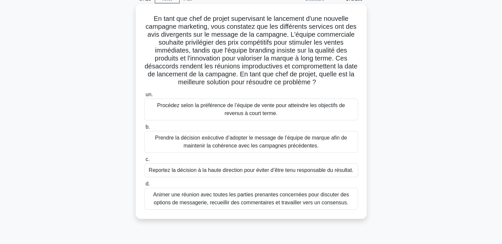
click at [232, 199] on font "Animer une réunion avec toutes les parties prenantes concernées pour discuter d…" at bounding box center [251, 199] width 208 height 16
click at [144, 186] on input "d. Animer une réunion avec toutes les parties prenantes concernées pour discute…" at bounding box center [144, 184] width 0 height 4
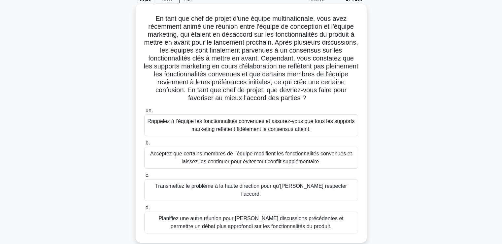
click at [221, 124] on font "Rappelez à l’équipe les fonctionnalités convenues et assurez-vous que tous les …" at bounding box center [251, 125] width 207 height 14
click at [144, 113] on input "un. Rappelez à l’équipe les fonctionnalités convenues et assurez-vous que tous …" at bounding box center [144, 110] width 0 height 4
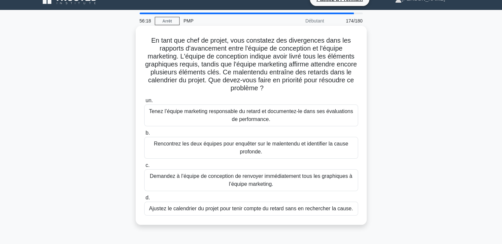
scroll to position [0, 0]
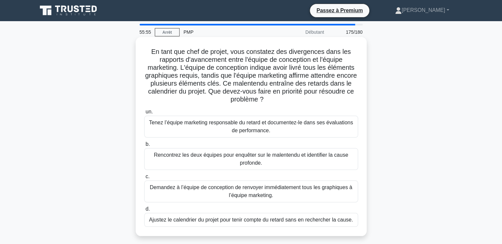
click at [219, 162] on font "Rencontrez les deux équipes pour enquêter sur le malentendu et identifier la ca…" at bounding box center [251, 159] width 208 height 16
click at [144, 146] on input "b. Rencontrez les deux équipes pour enquêter sur le malentendu et identifier la…" at bounding box center [144, 144] width 0 height 4
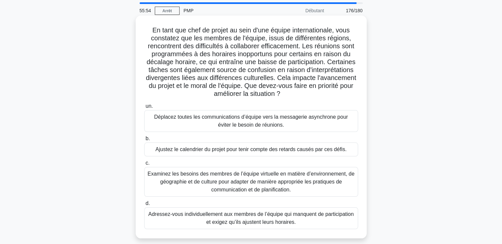
scroll to position [33, 0]
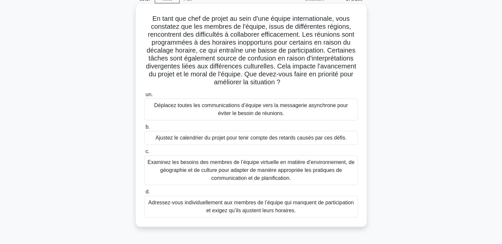
click at [227, 172] on font "Examinez les besoins des membres de l’équipe virtuelle en matière d’environneme…" at bounding box center [251, 169] width 207 height 21
click at [144, 154] on input "c. Examinez les besoins des membres de l’équipe virtuelle en matière d’environn…" at bounding box center [144, 151] width 0 height 4
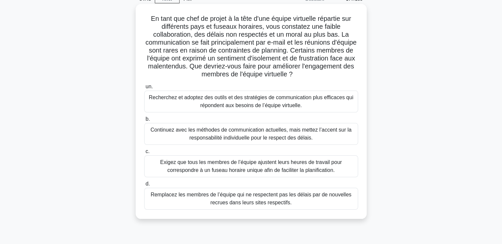
click at [251, 105] on font "Recherchez et adoptez des outils et des stratégies de communication plus effica…" at bounding box center [251, 101] width 205 height 14
click at [144, 89] on input "un. Recherchez et adoptez des outils et des stratégies de communication plus ef…" at bounding box center [144, 87] width 0 height 4
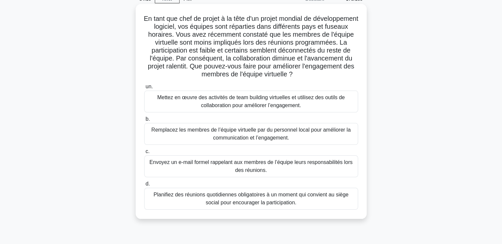
scroll to position [0, 0]
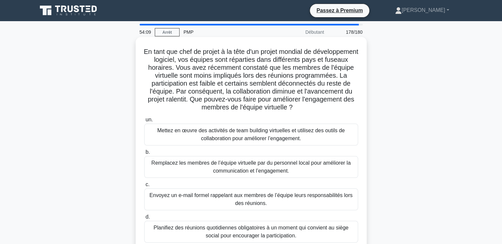
click at [204, 136] on font "Mettez en œuvre des activités de team building virtuelles et utilisez des outil…" at bounding box center [251, 135] width 188 height 14
click at [144, 122] on input "un. Mettez en œuvre des activités de team building virtuelles et utilisez des o…" at bounding box center [144, 120] width 0 height 4
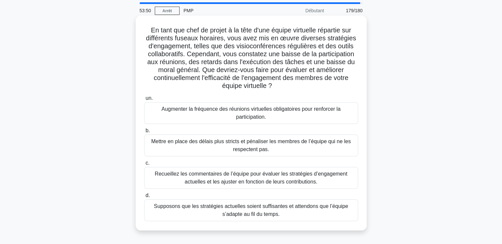
scroll to position [33, 0]
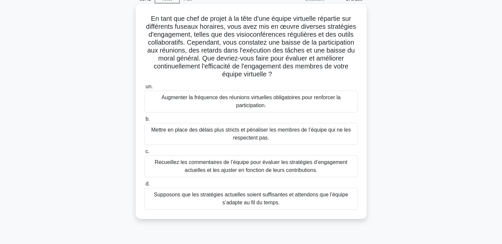
click at [228, 164] on font "Recueillez les commentaires de l’équipe pour évaluer les stratégies d’engagemen…" at bounding box center [251, 166] width 193 height 14
click at [144, 154] on input "c. Recueillez les commentaires de l’équipe pour évaluer les stratégies d’engage…" at bounding box center [144, 151] width 0 height 4
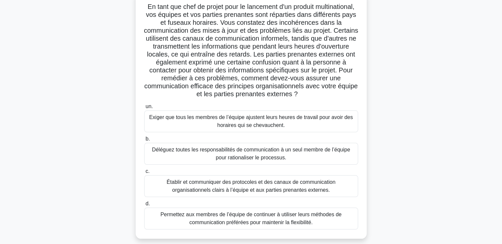
scroll to position [66, 0]
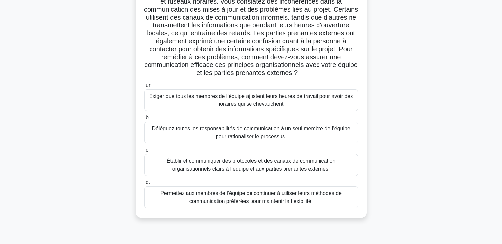
click at [211, 166] on font "Établir et communiquer des protocoles et des canaux de communication organisati…" at bounding box center [251, 165] width 169 height 14
click at [144, 152] on input "c. Établir et communiquer des protocoles et des canaux de communication organis…" at bounding box center [144, 150] width 0 height 4
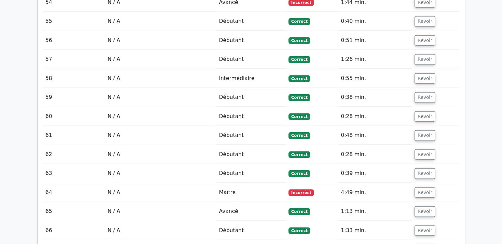
scroll to position [1850, 0]
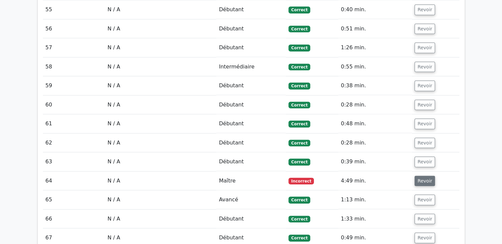
click at [425, 178] on font "Revoir" at bounding box center [425, 180] width 15 height 5
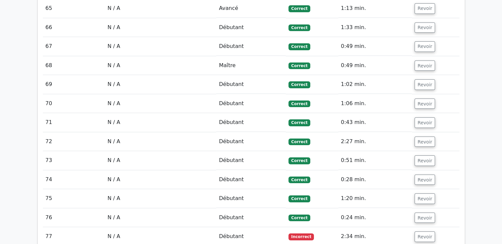
scroll to position [2478, 0]
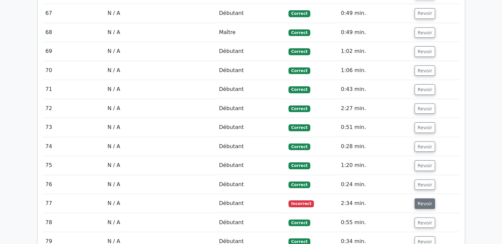
click at [420, 201] on font "Revoir" at bounding box center [425, 203] width 15 height 5
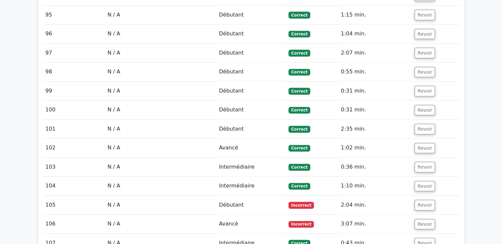
scroll to position [3403, 0]
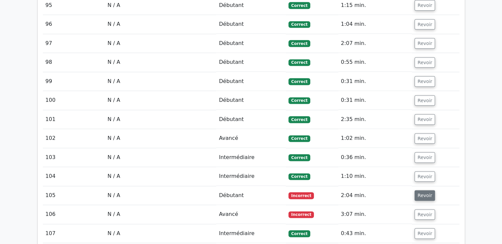
click at [424, 193] on font "Revoir" at bounding box center [425, 195] width 15 height 5
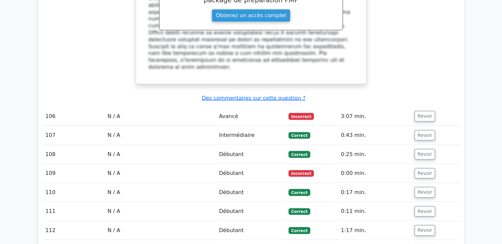
scroll to position [3898, 0]
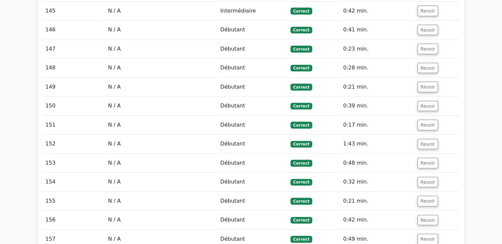
scroll to position [5219, 0]
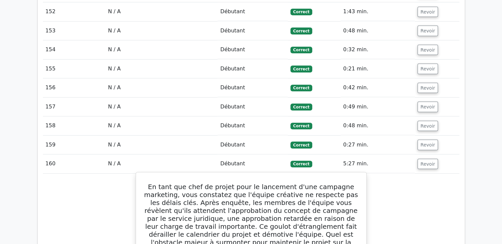
scroll to position [5352, 0]
